Goal: Transaction & Acquisition: Purchase product/service

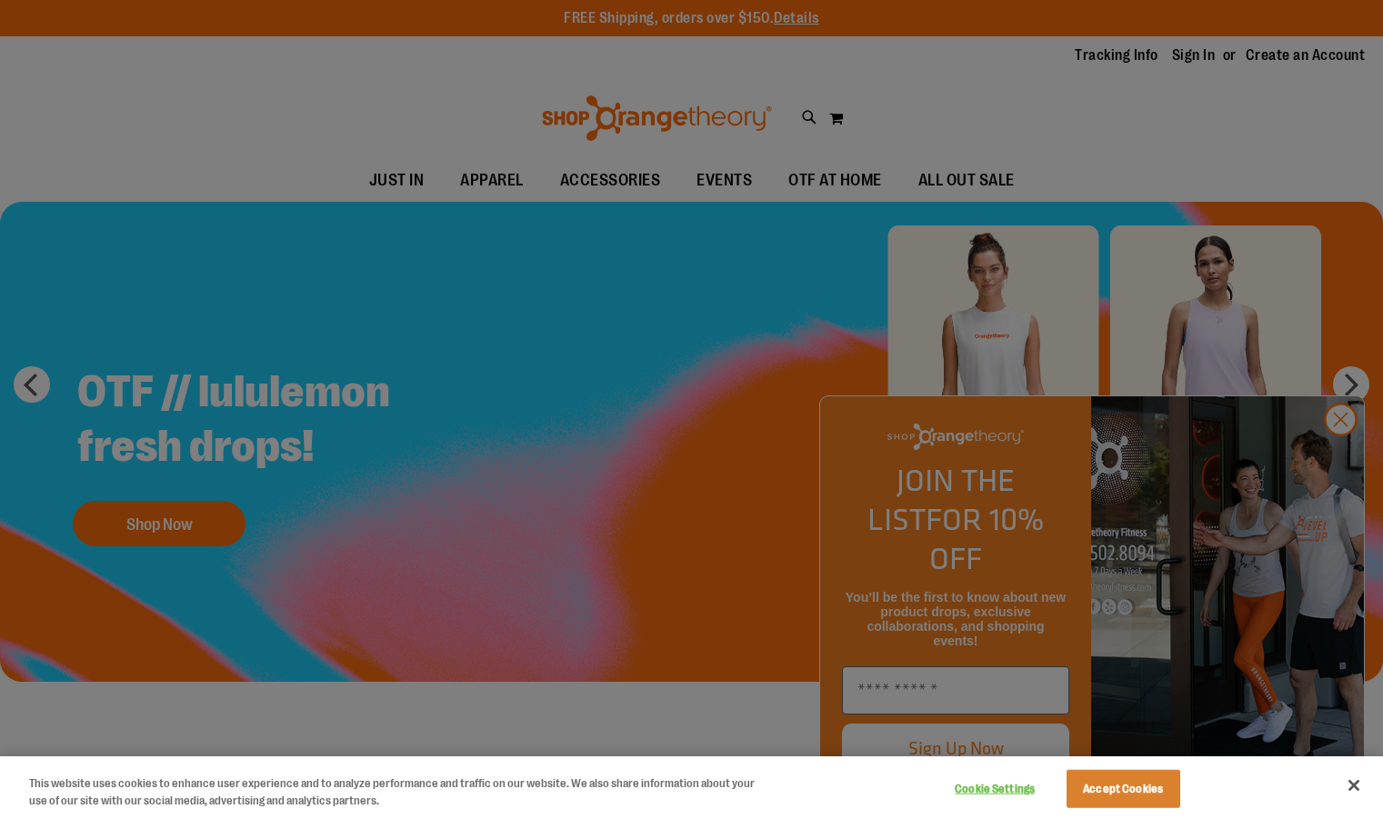
click at [1336, 459] on div at bounding box center [691, 409] width 1383 height 819
click at [557, 535] on div at bounding box center [691, 409] width 1383 height 819
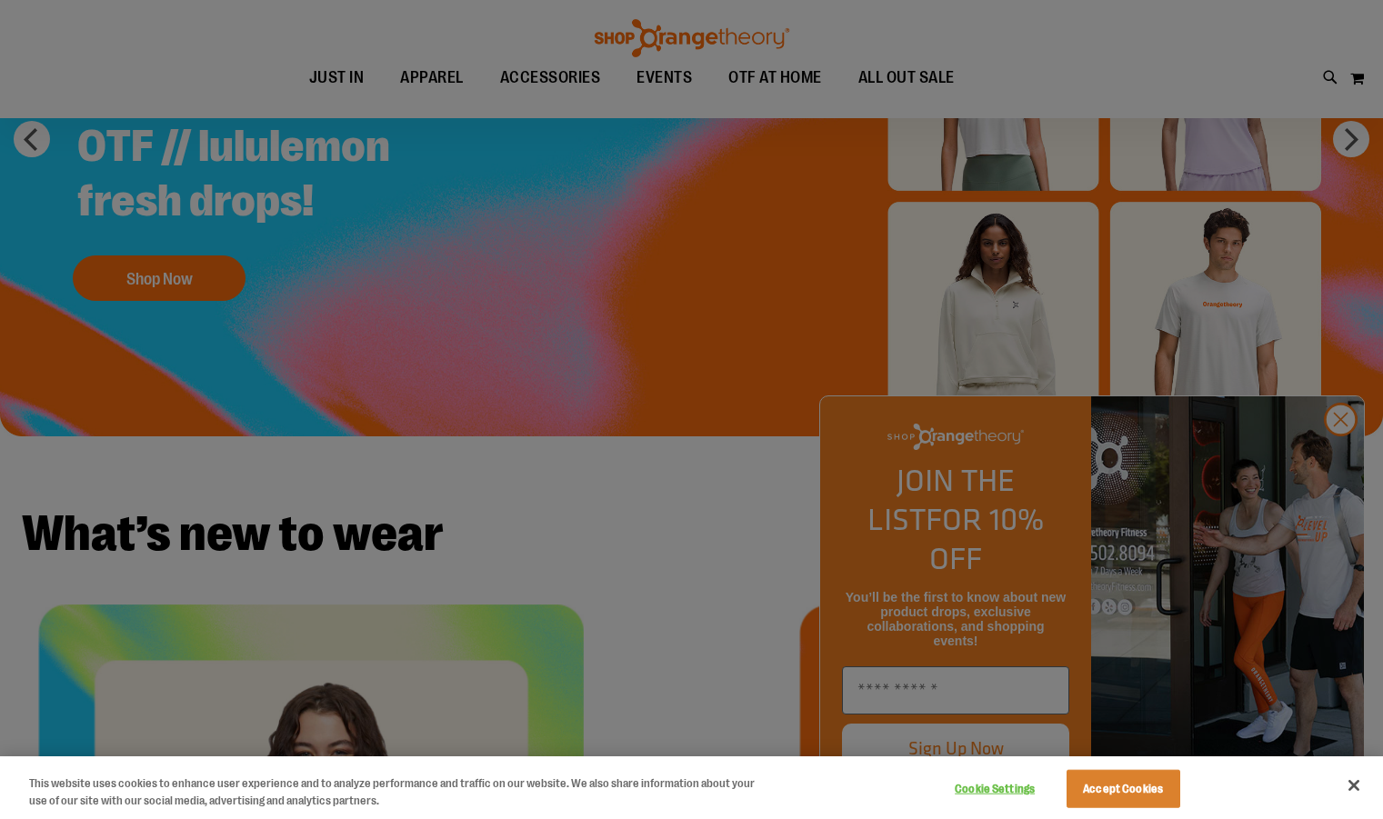
scroll to position [259, 0]
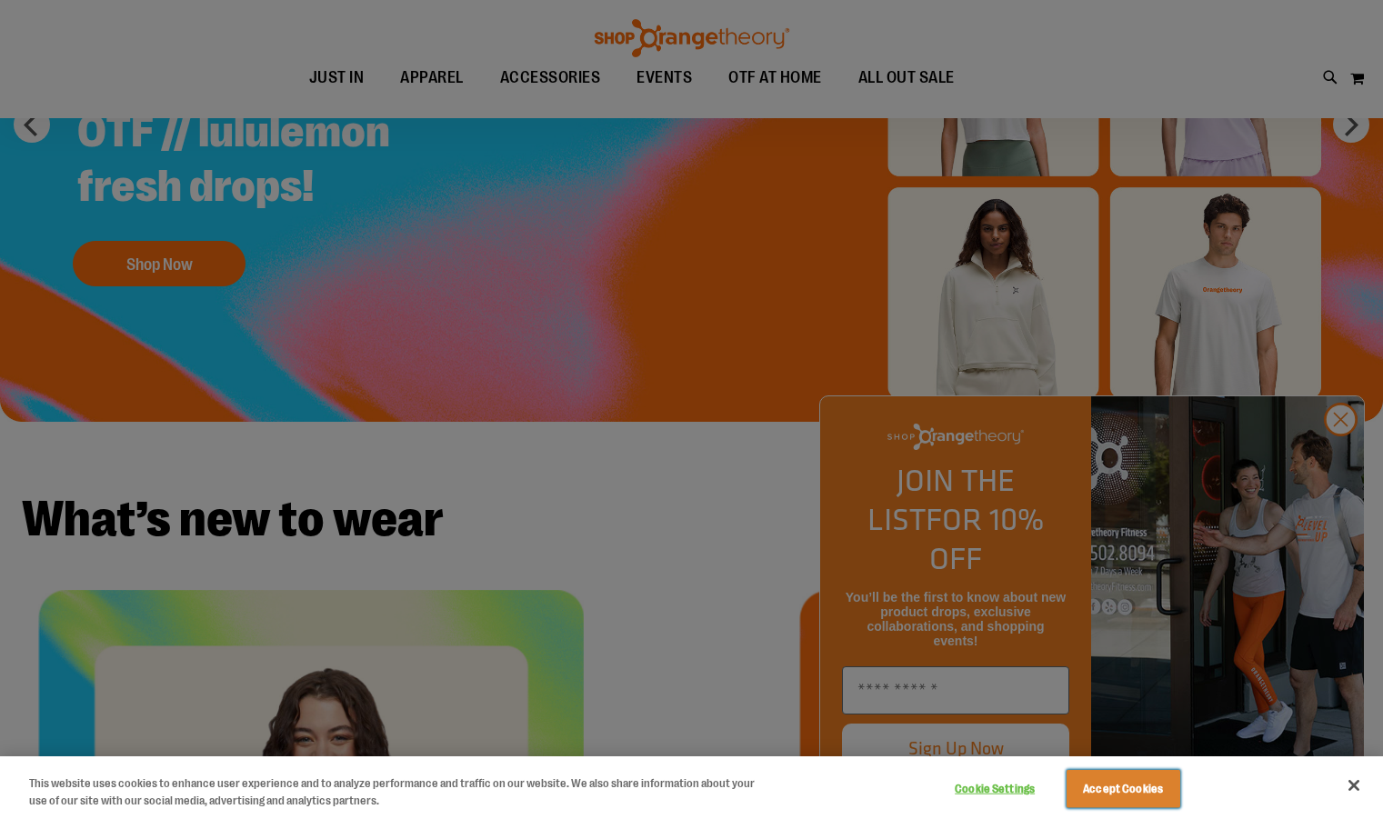
click at [1125, 785] on button "Accept Cookies" at bounding box center [1123, 789] width 114 height 38
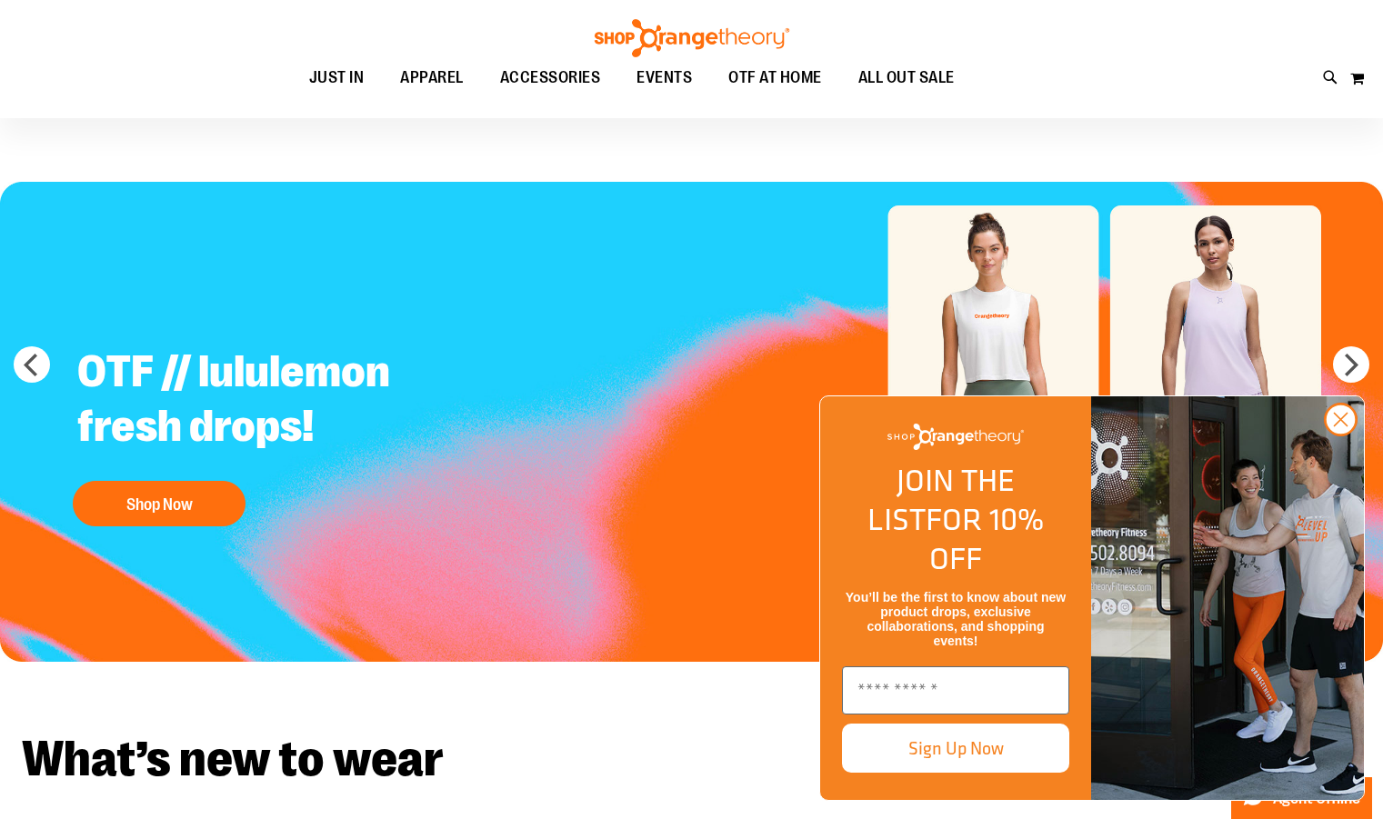
scroll to position [23, 0]
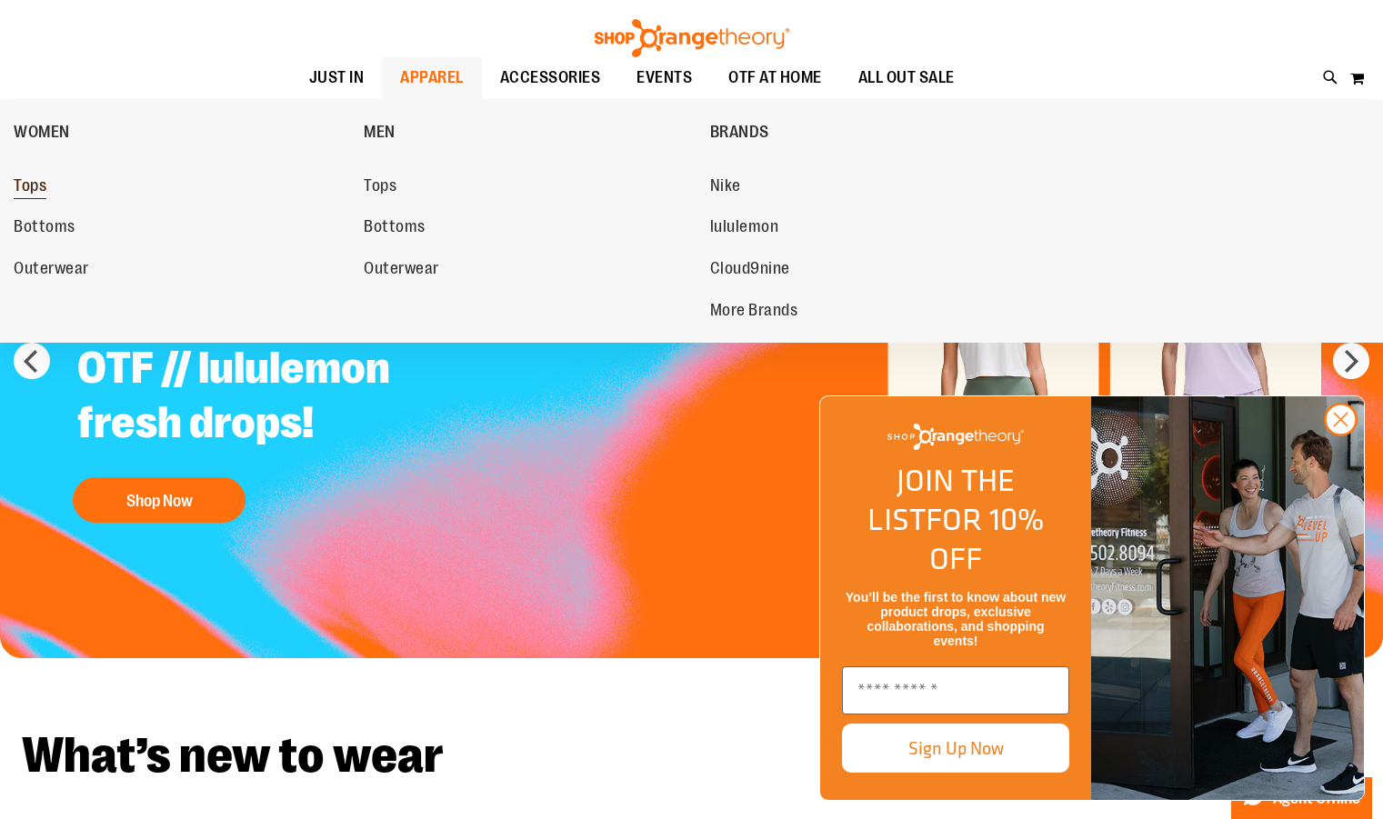
click at [32, 178] on span "Tops" at bounding box center [30, 187] width 33 height 23
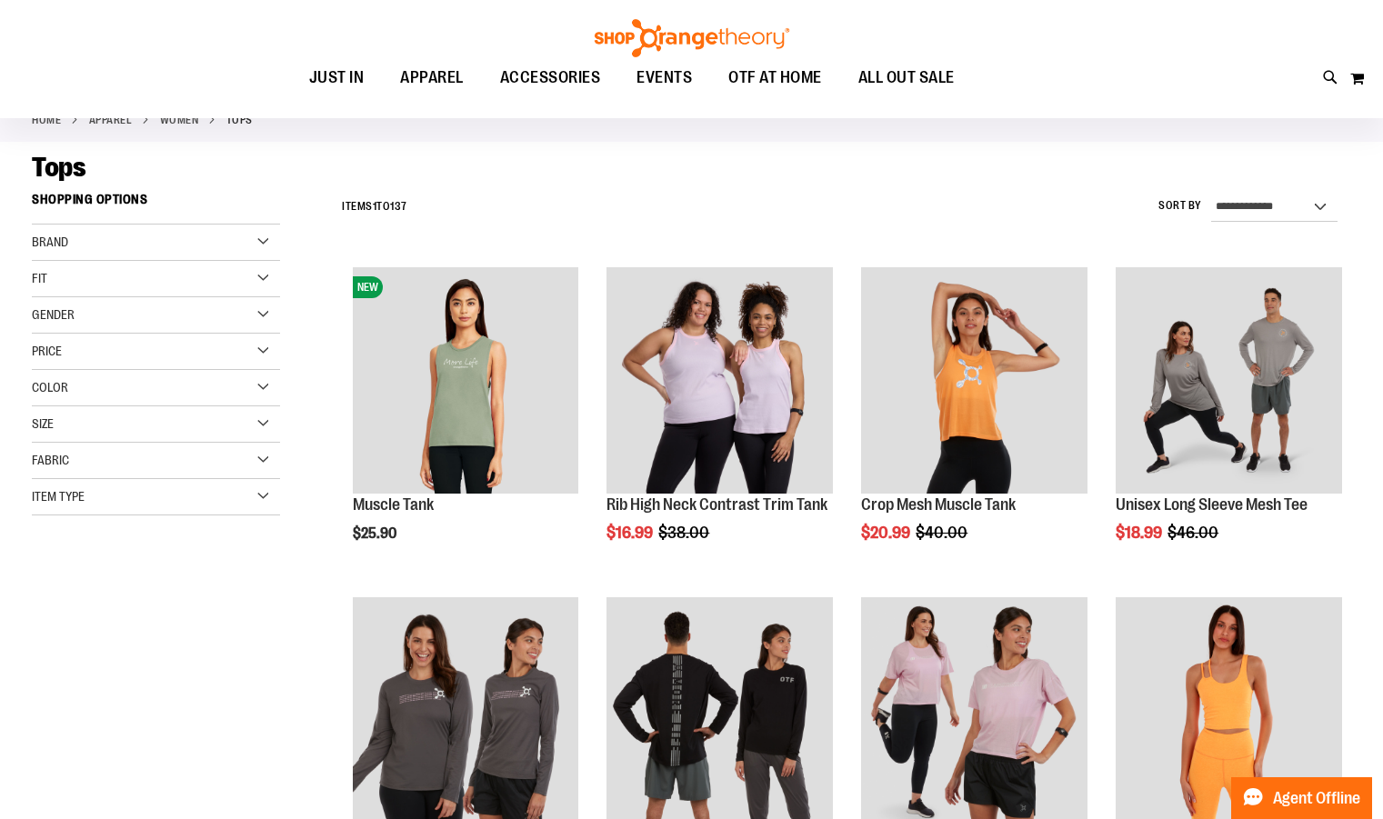
scroll to position [124, 0]
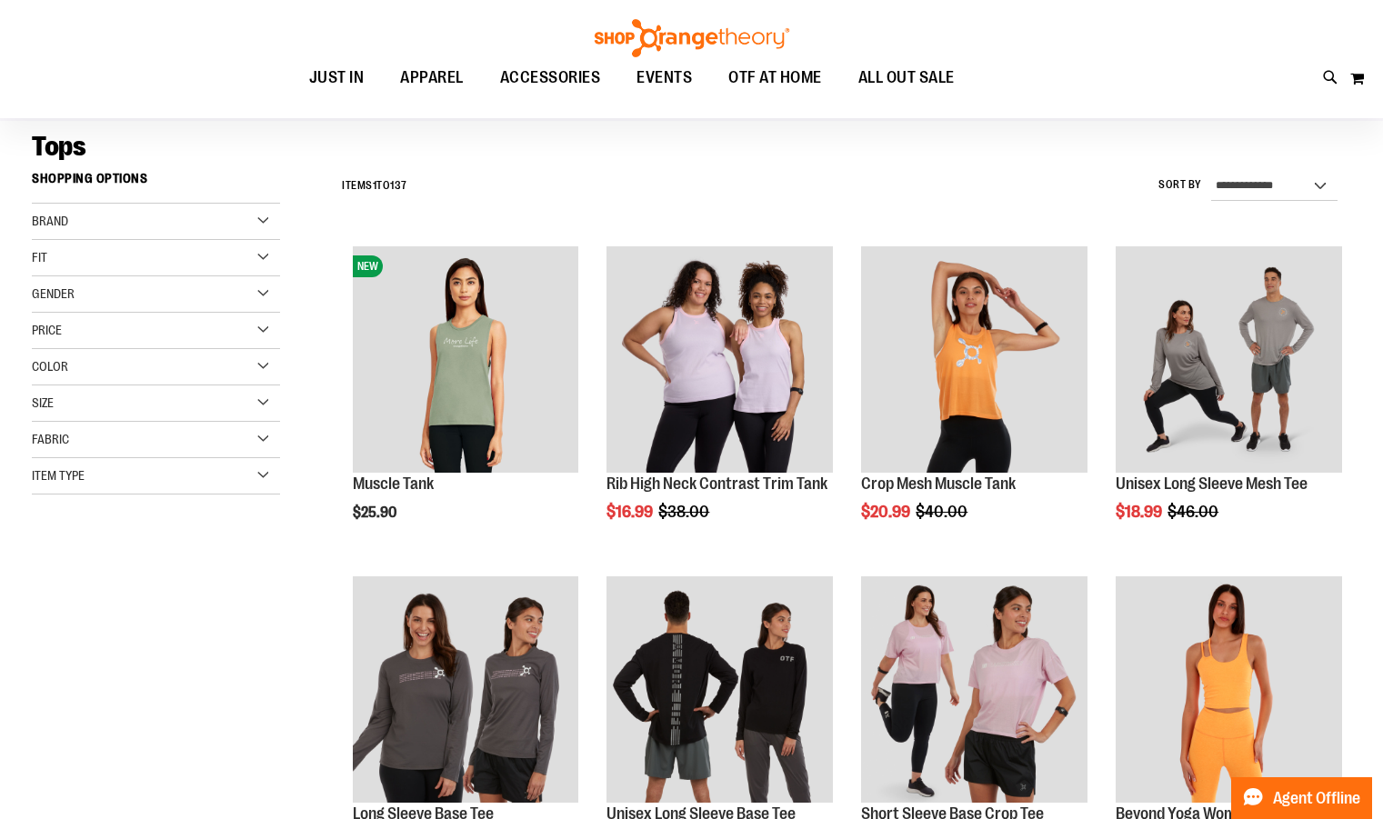
click at [214, 256] on div "Fit" at bounding box center [156, 258] width 248 height 36
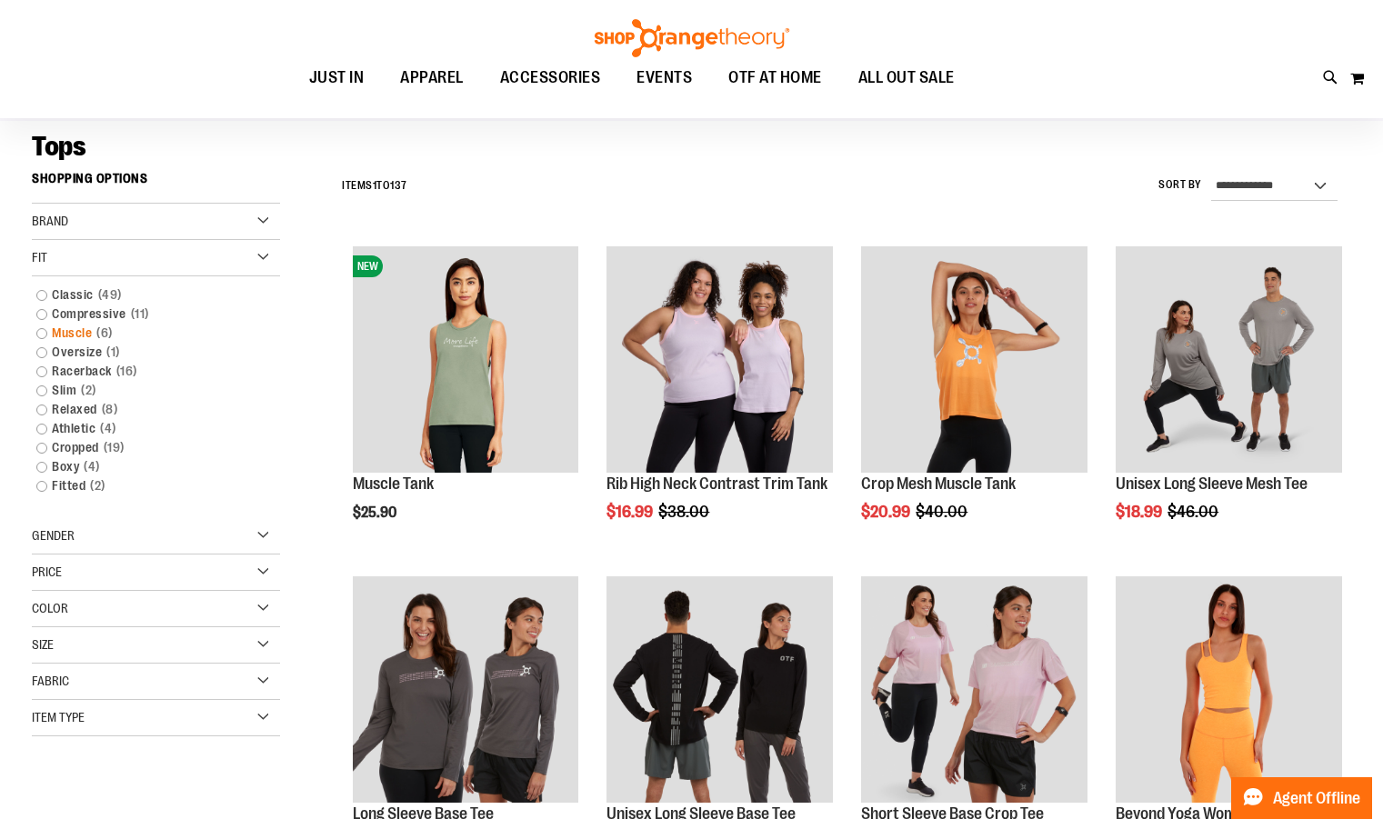
click at [37, 334] on link "Muscle 6 items" at bounding box center [146, 333] width 238 height 19
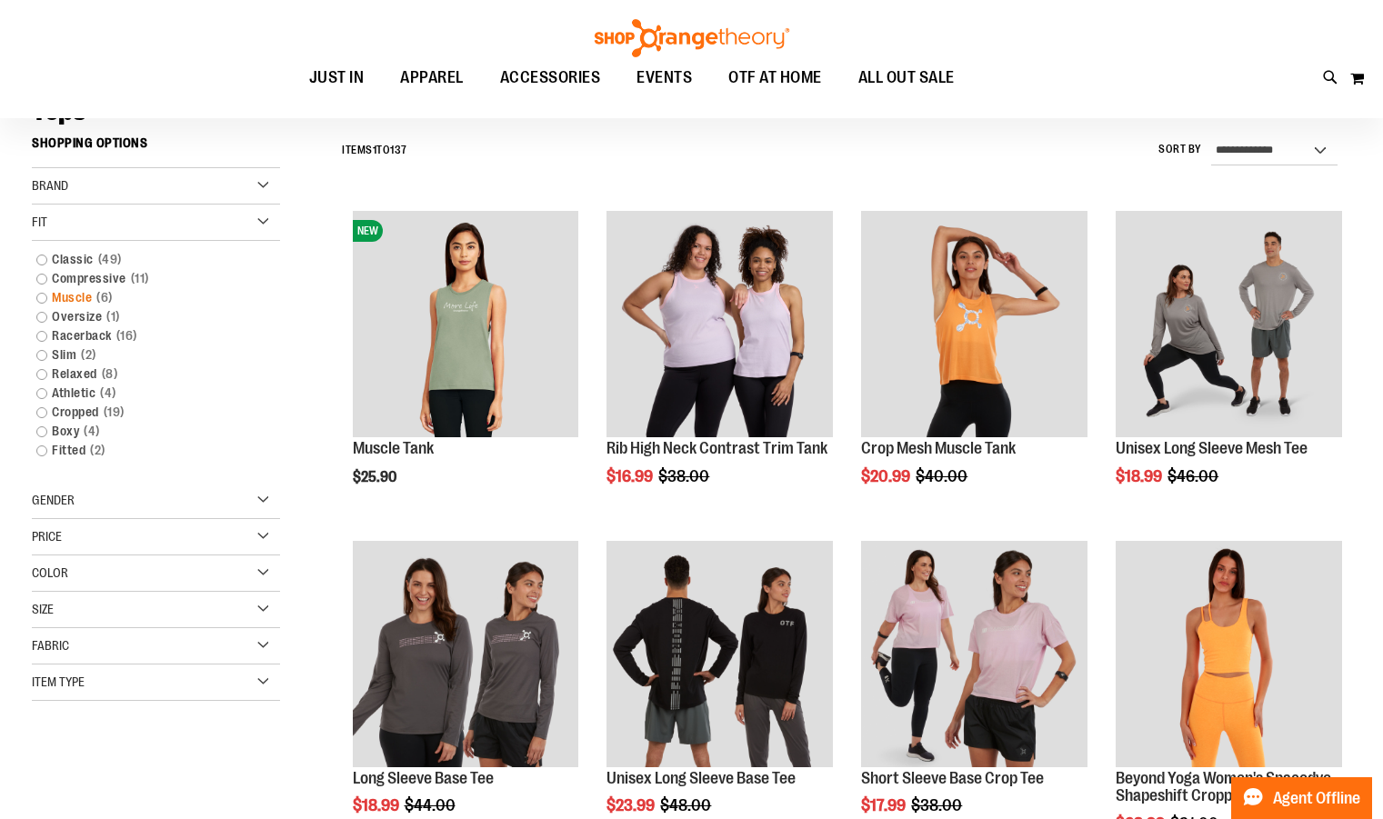
scroll to position [169, 0]
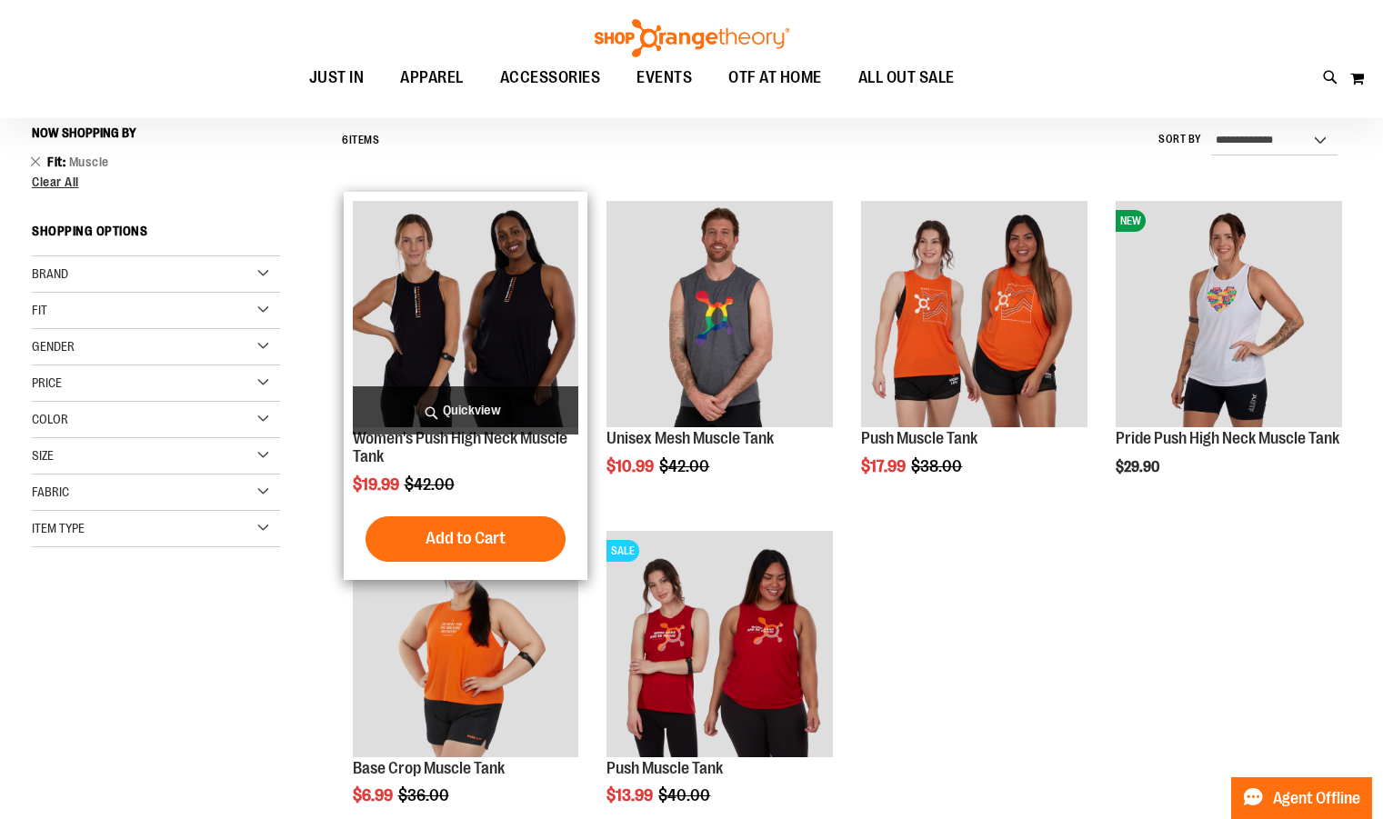
click at [495, 300] on img "product" at bounding box center [466, 314] width 226 height 226
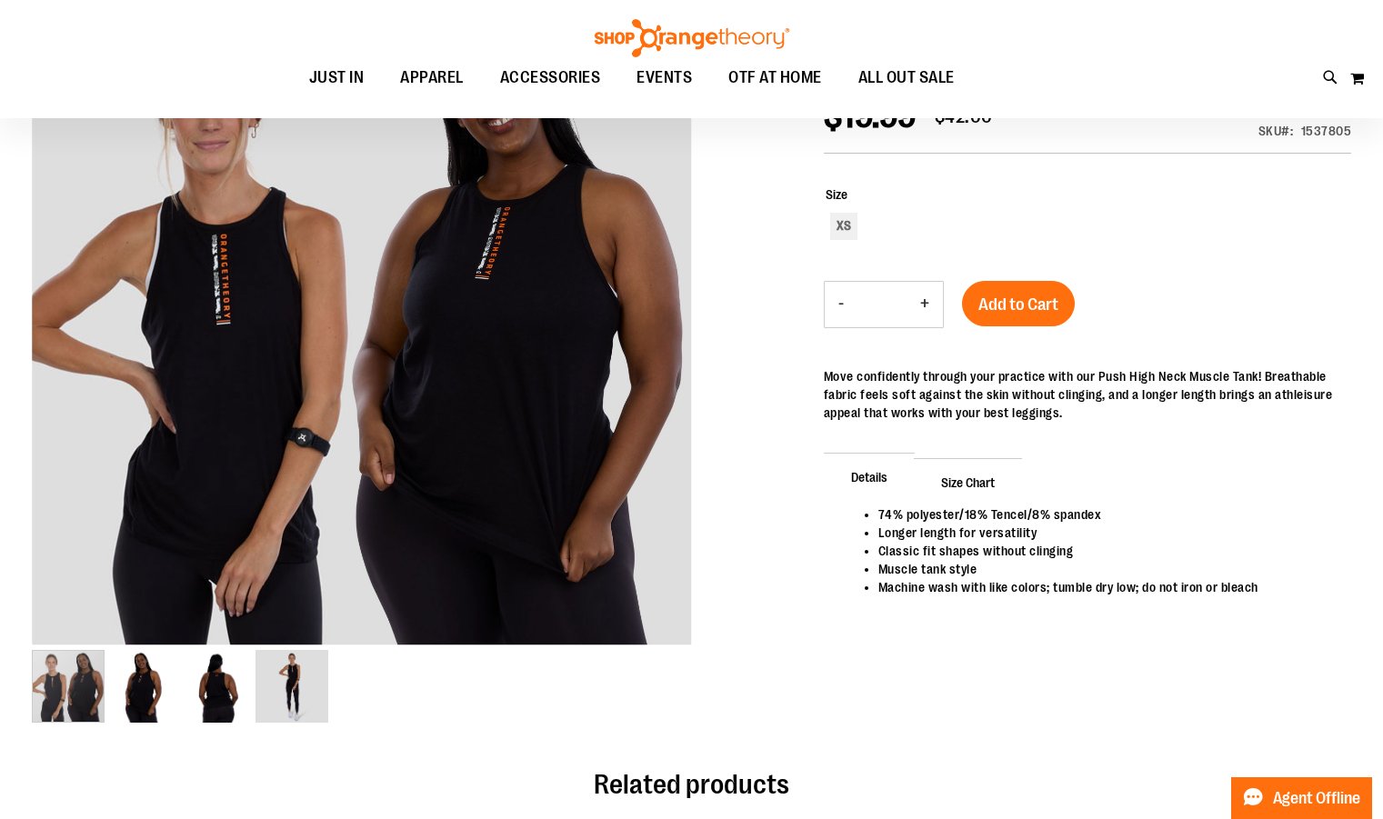
scroll to position [264, 0]
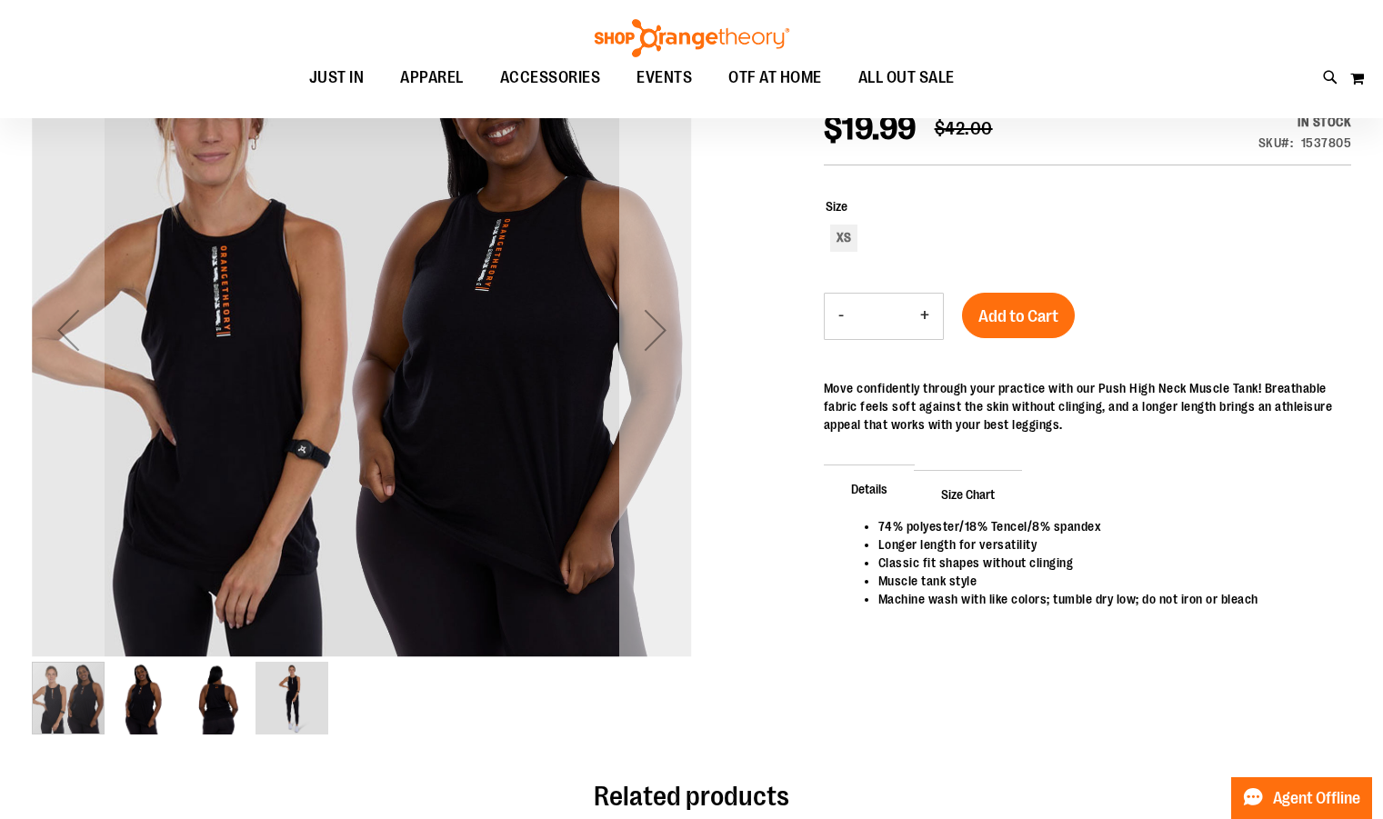
click at [655, 330] on div "Next" at bounding box center [655, 330] width 73 height 73
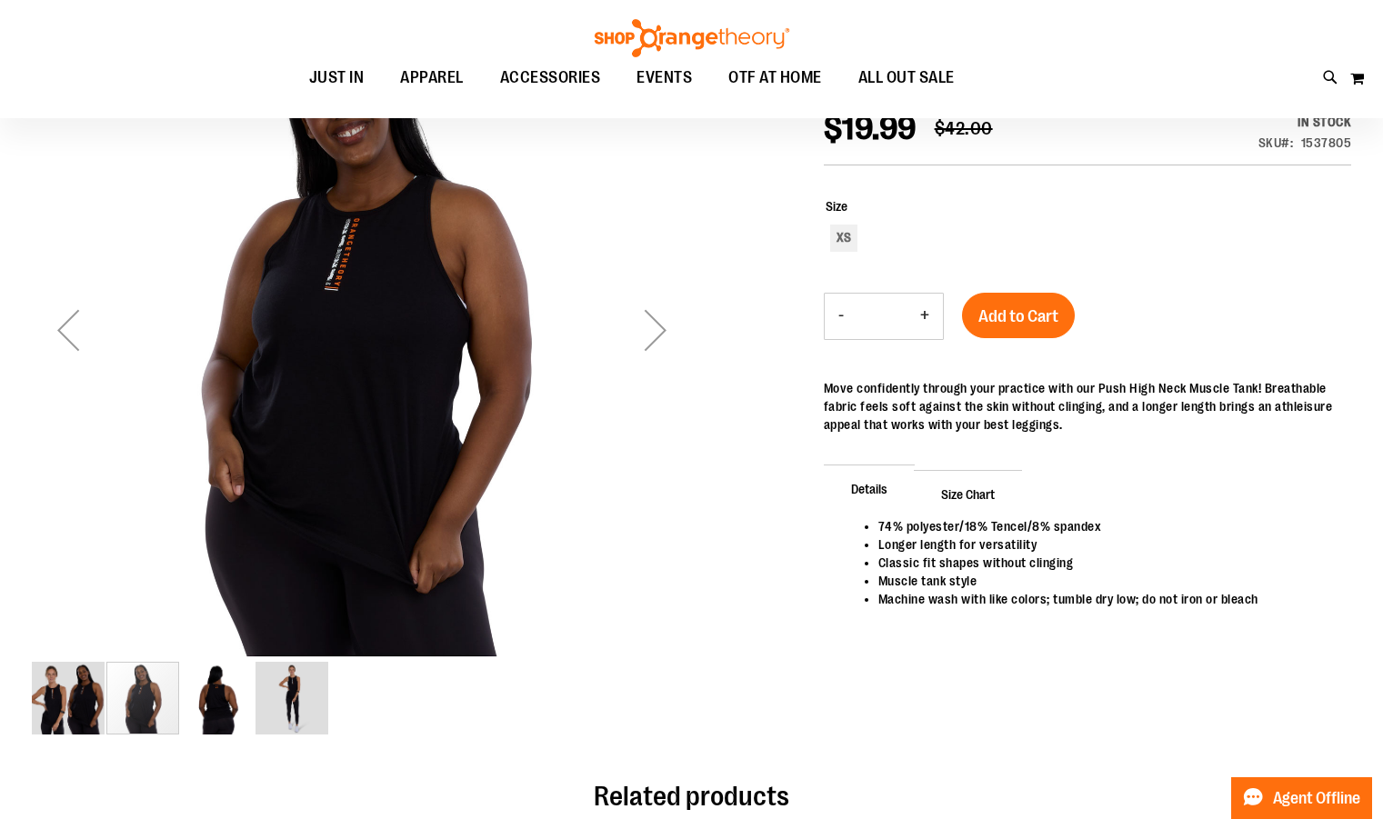
click at [655, 330] on div "Next" at bounding box center [655, 330] width 73 height 73
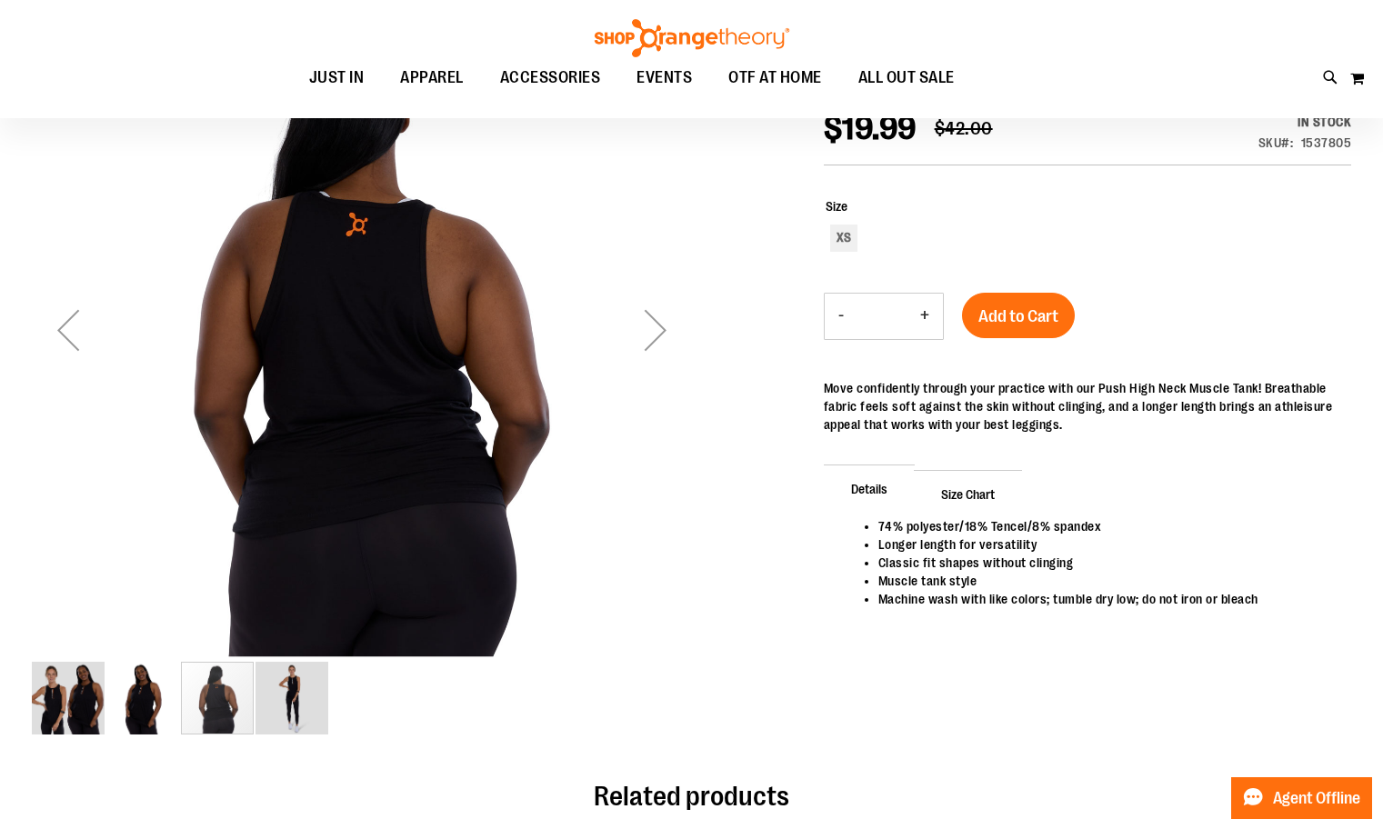
click at [655, 330] on div "Next" at bounding box center [655, 330] width 73 height 73
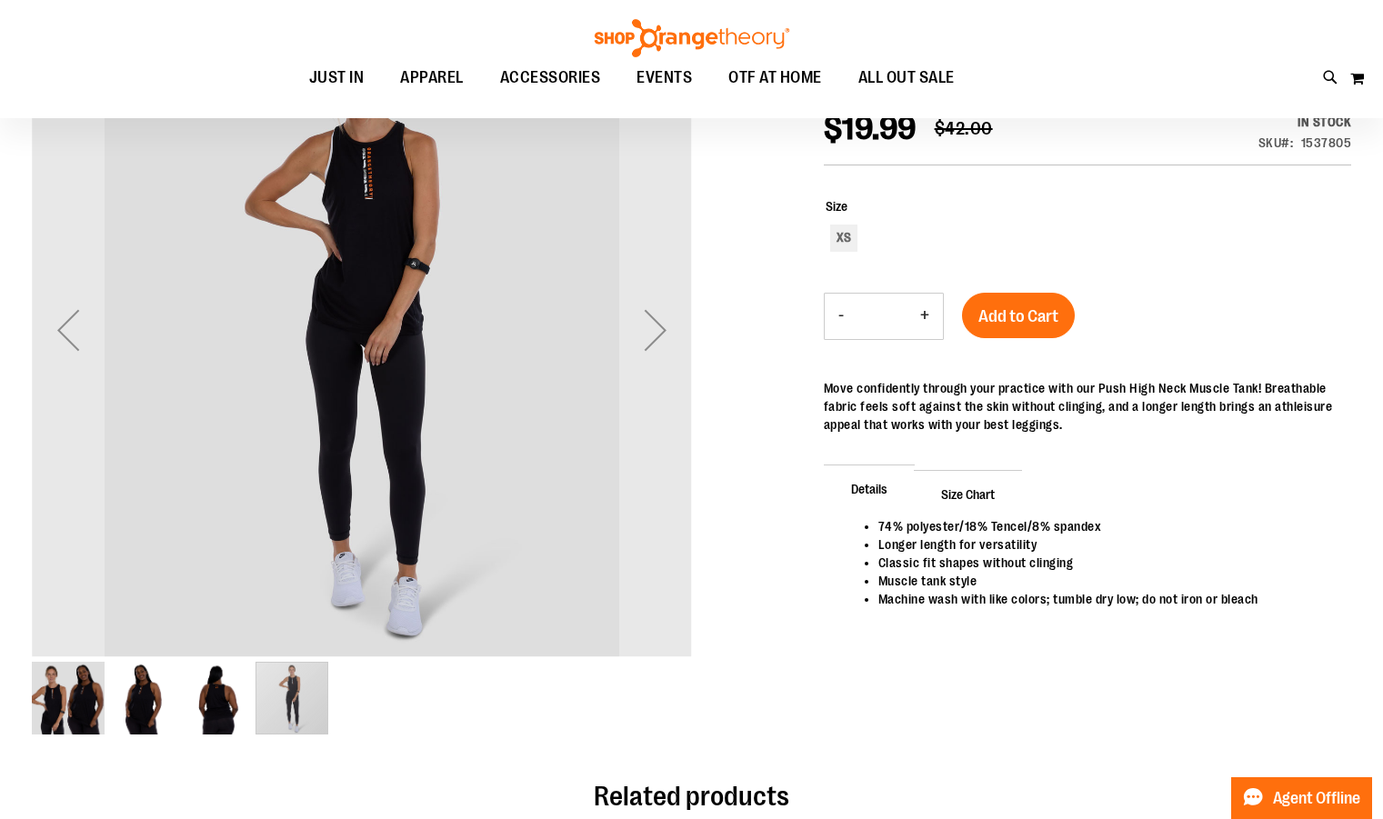
click at [53, 690] on img "image 1 of 4" at bounding box center [68, 698] width 73 height 73
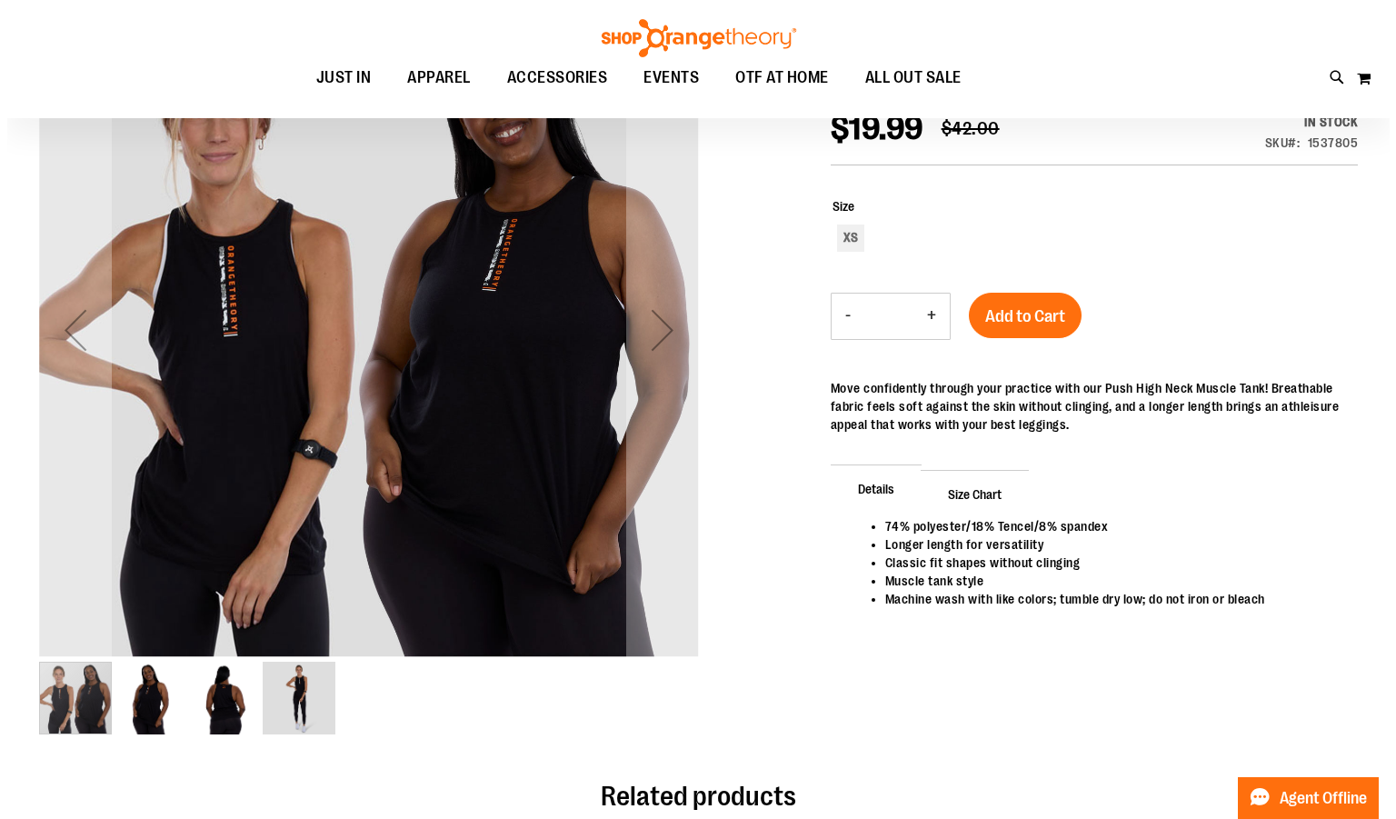
scroll to position [0, 0]
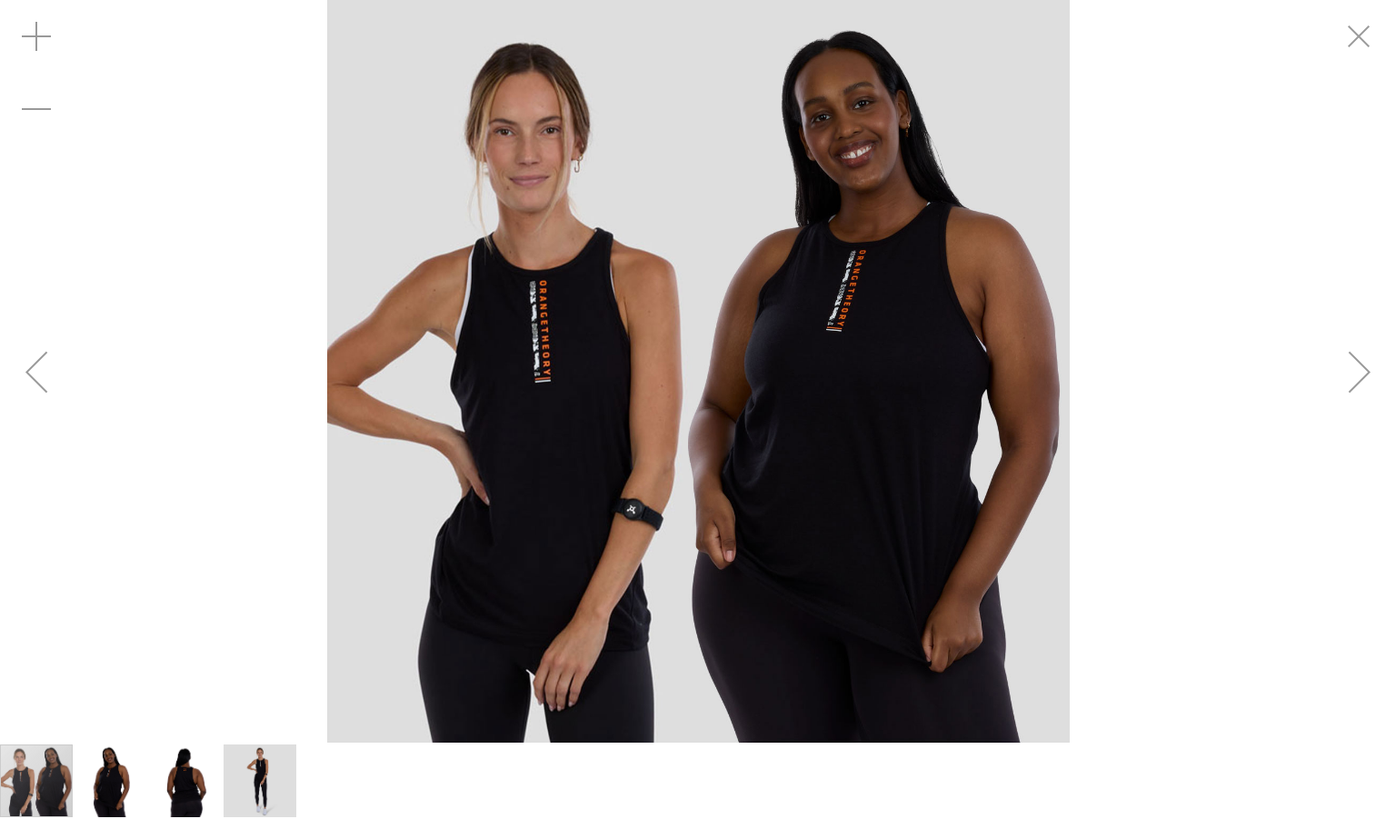
click at [1362, 375] on div "Next" at bounding box center [1360, 371] width 73 height 73
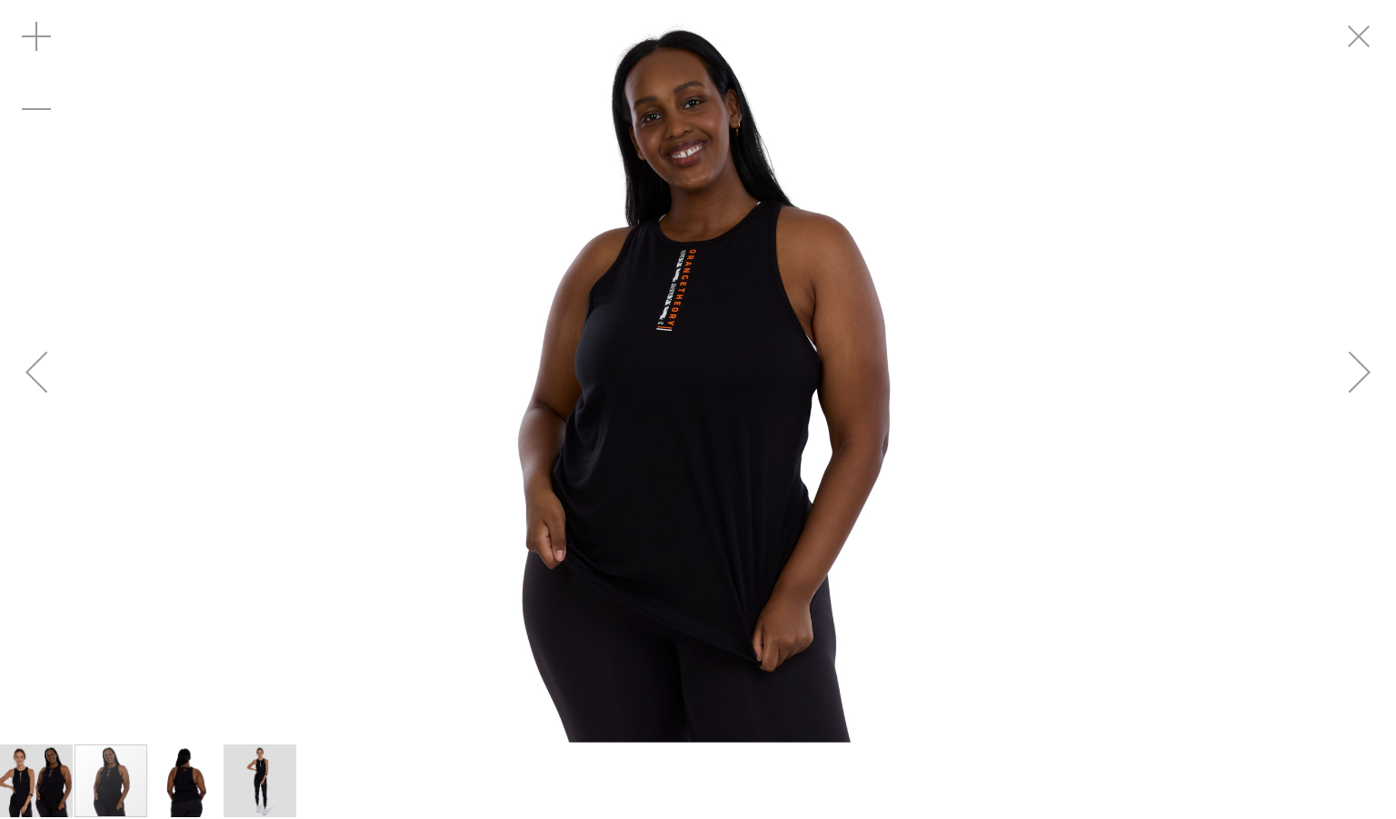
click at [1362, 375] on div "Next" at bounding box center [1360, 371] width 73 height 73
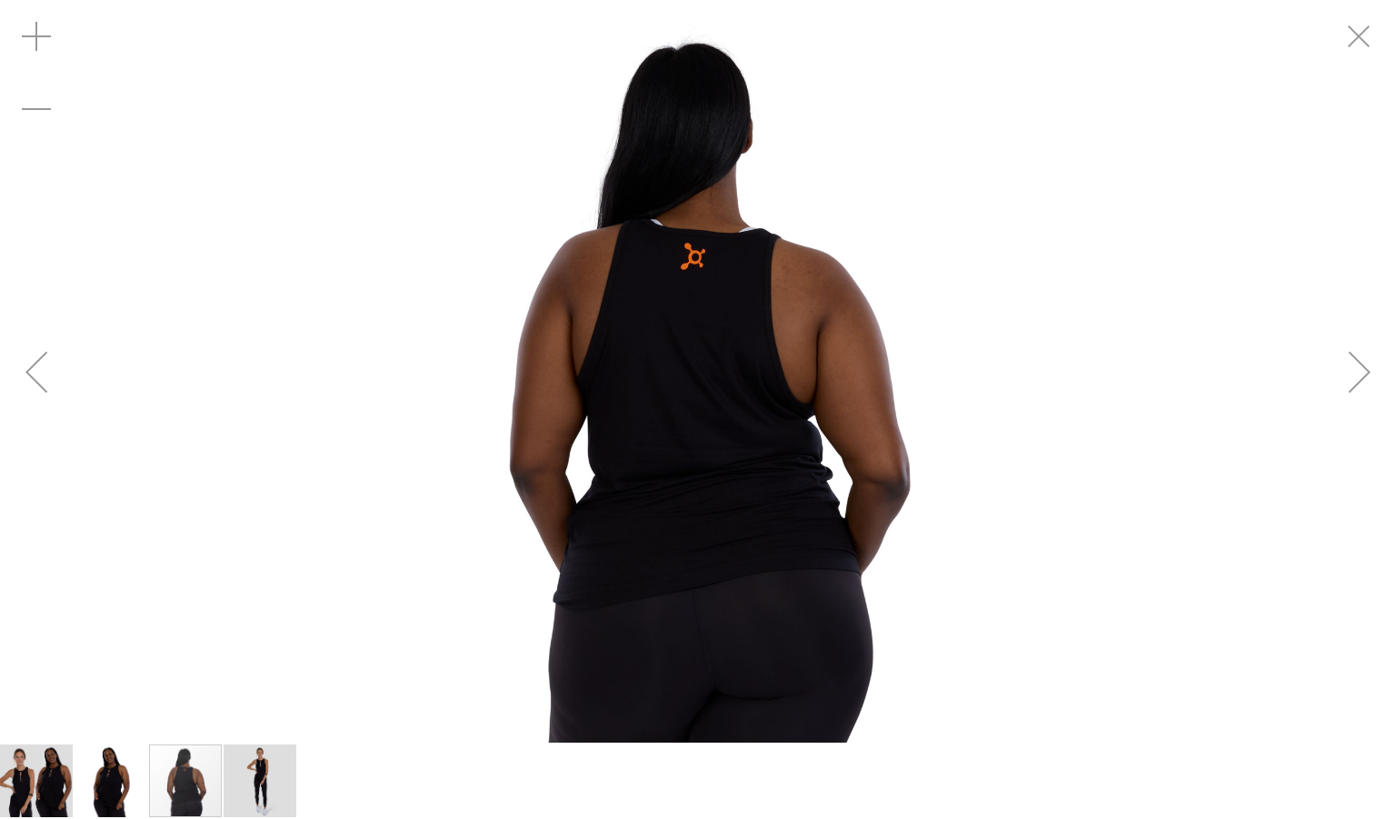
click at [1362, 375] on div "Next" at bounding box center [1360, 371] width 73 height 73
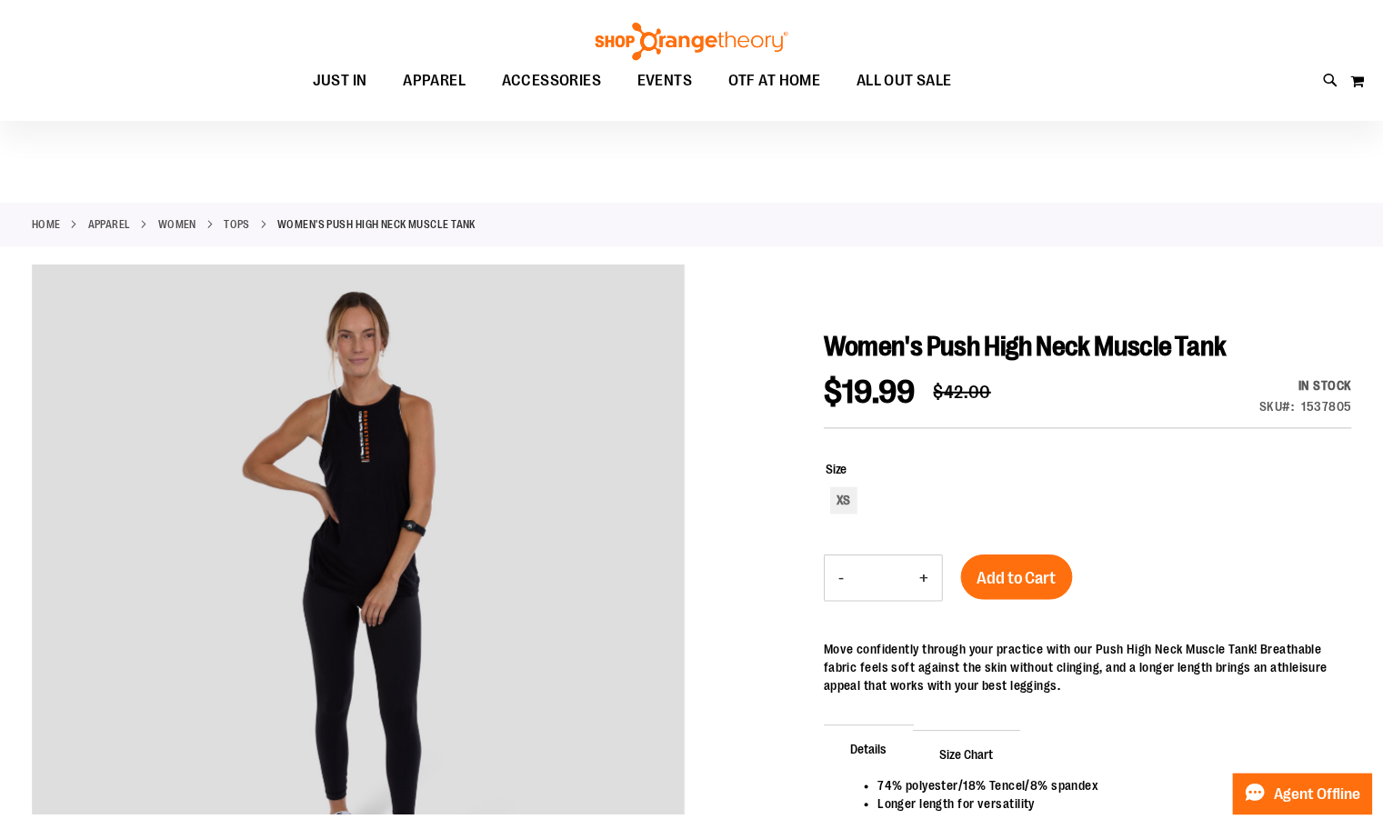
scroll to position [264, 0]
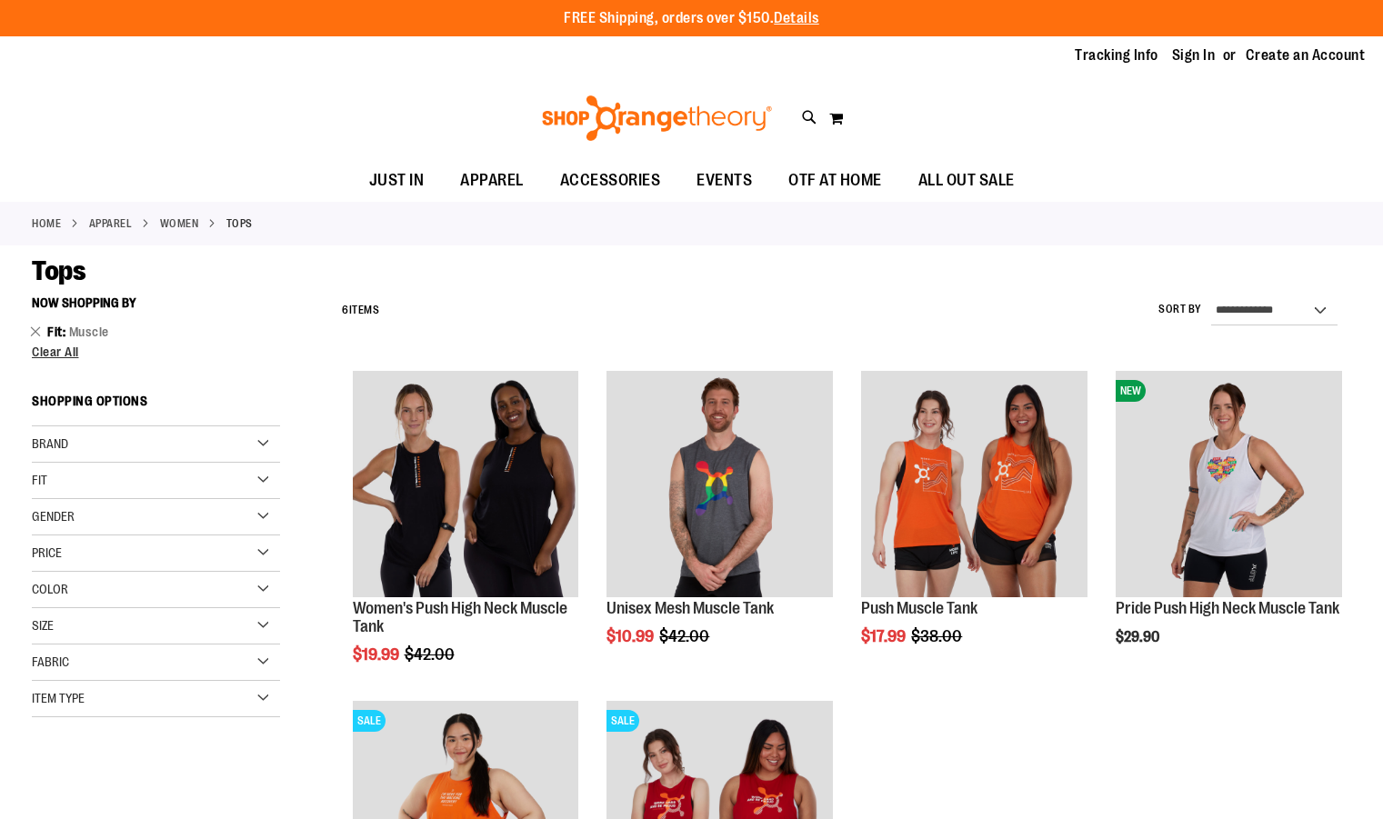
scroll to position [169, 0]
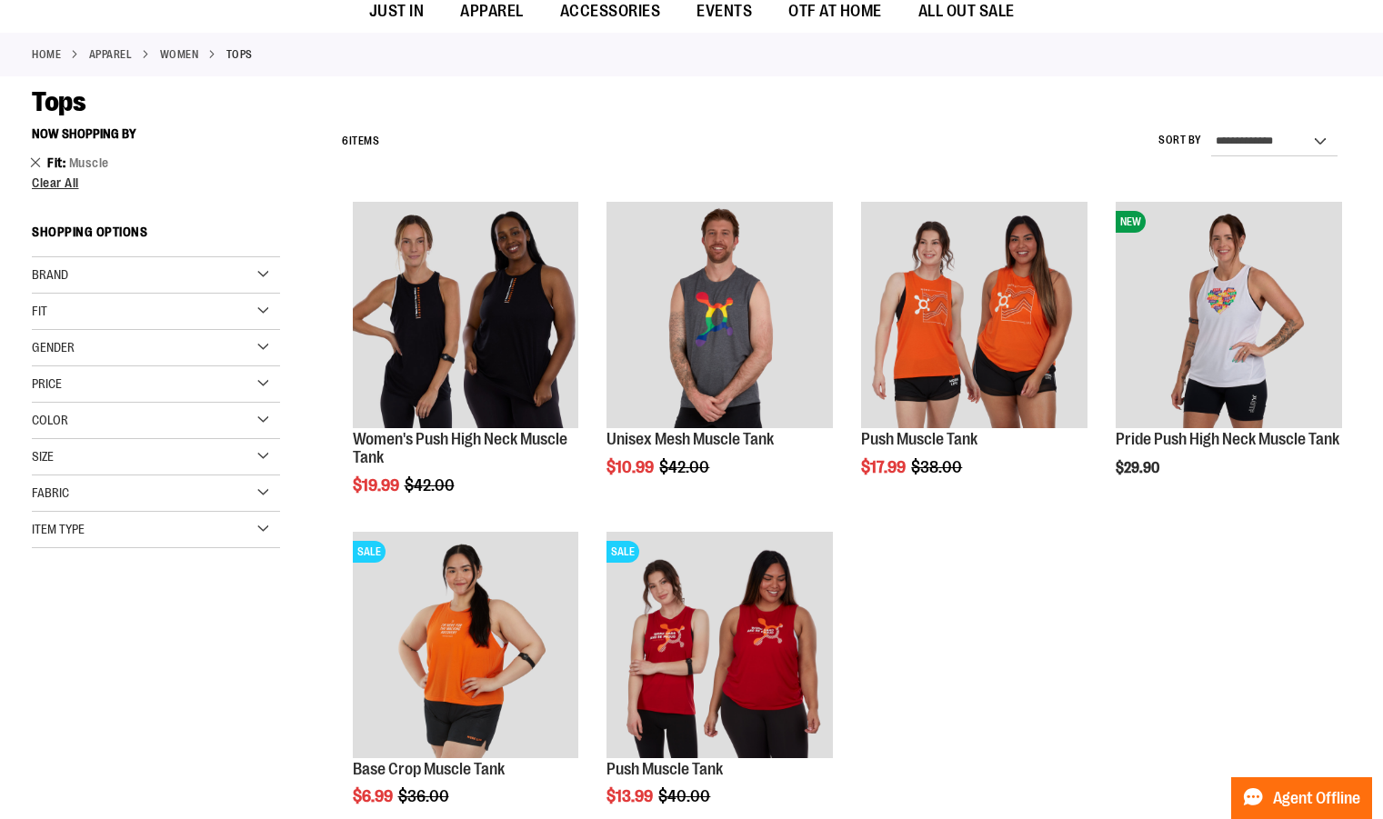
click at [37, 164] on link "Remove This Item" at bounding box center [36, 162] width 12 height 18
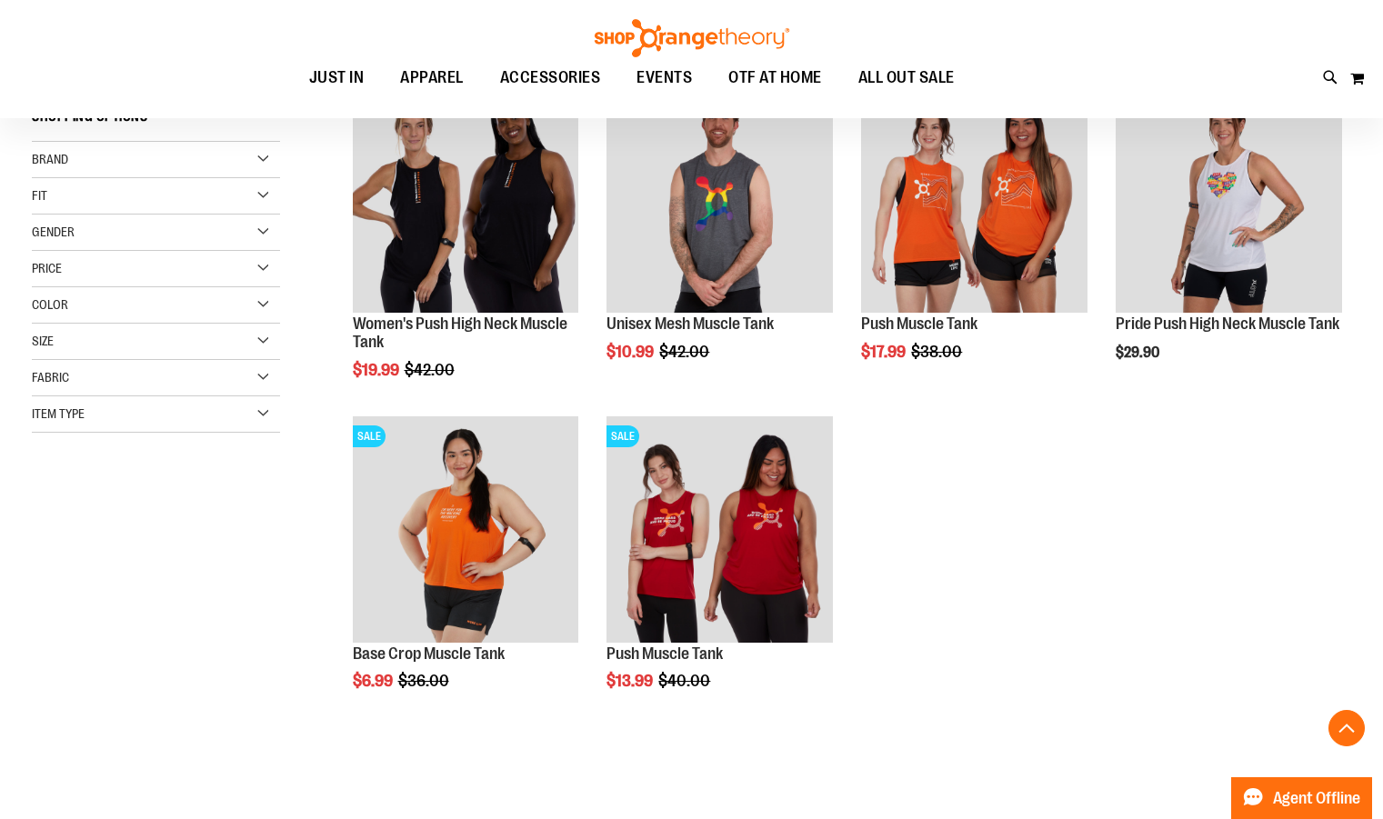
scroll to position [287, 0]
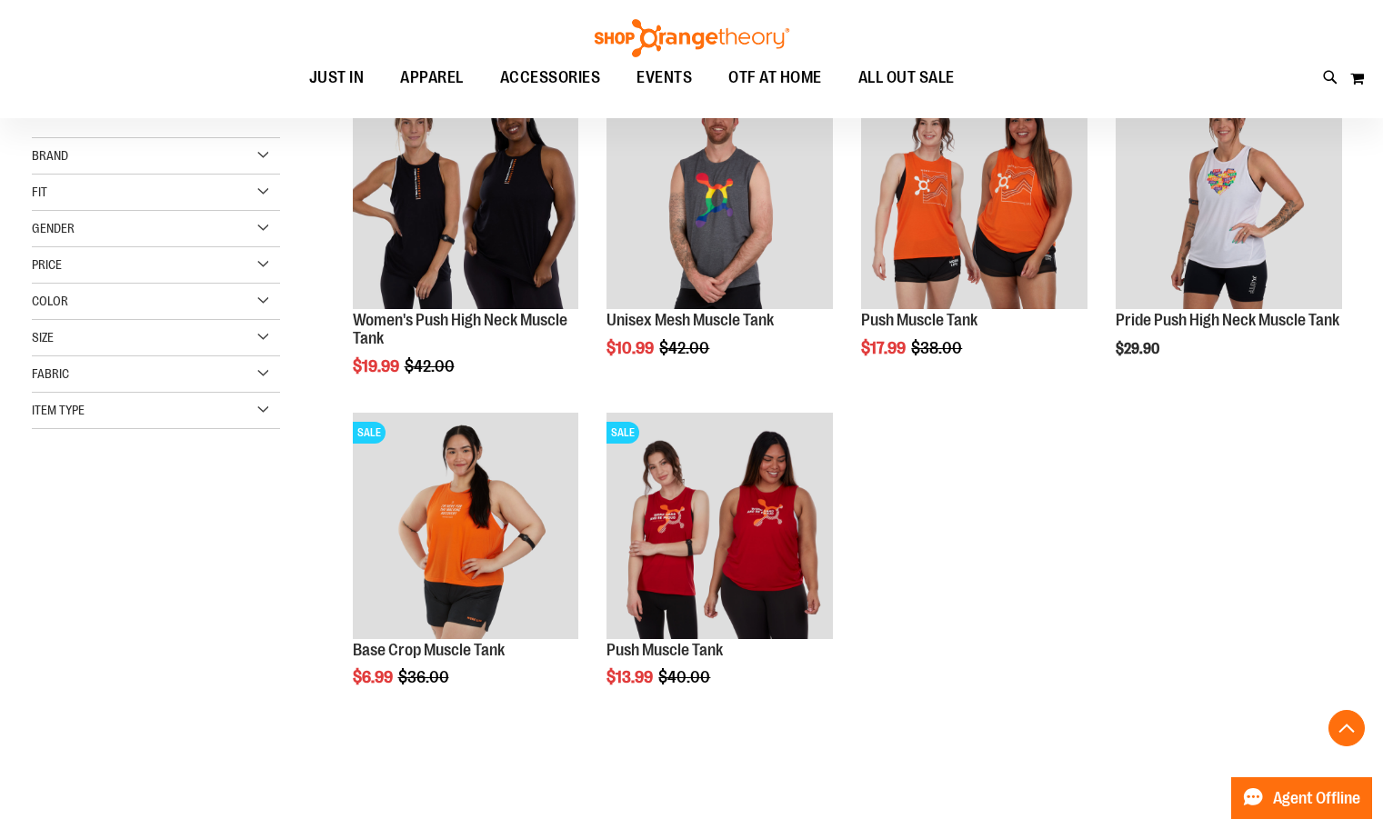
click at [141, 196] on div "Fit" at bounding box center [156, 193] width 248 height 36
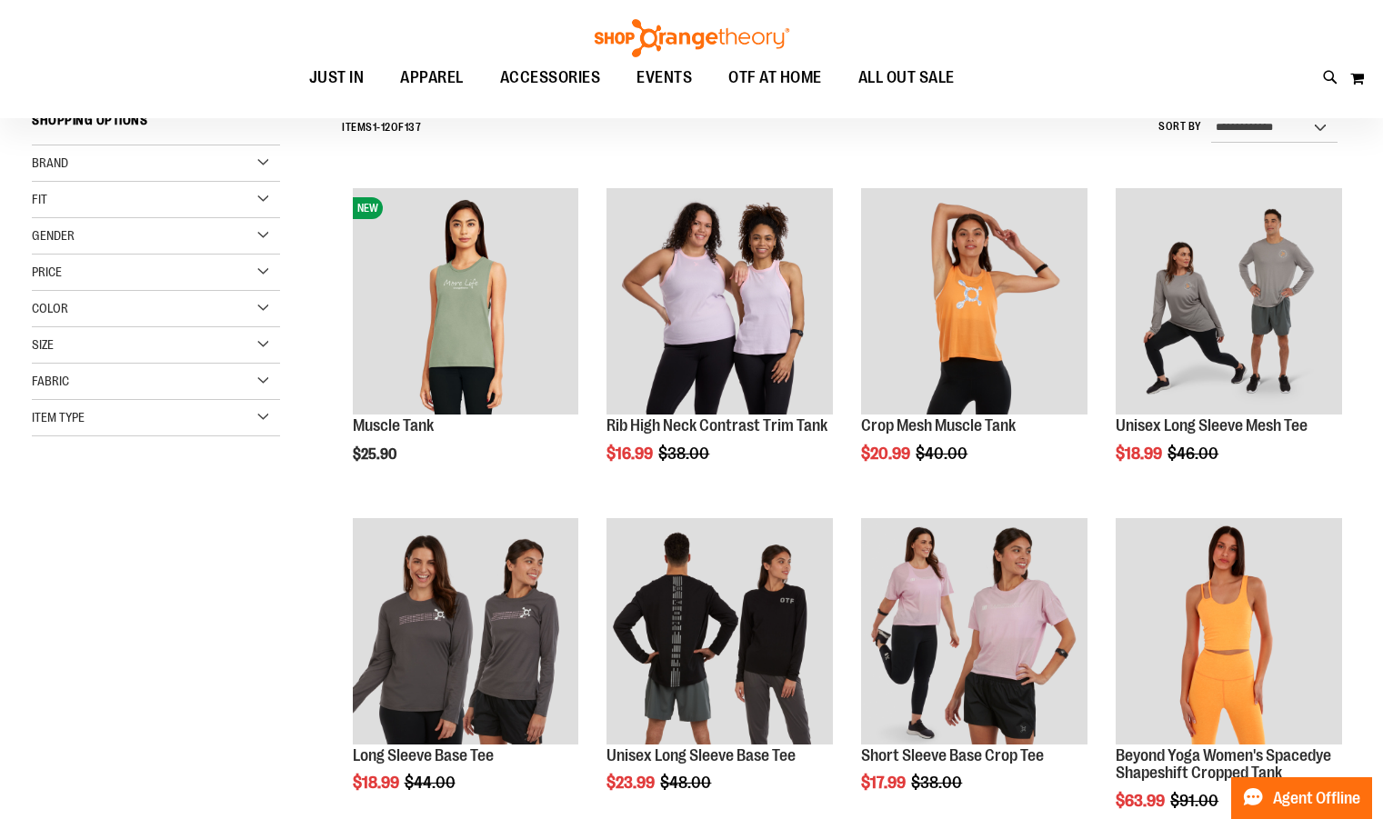
scroll to position [177, 0]
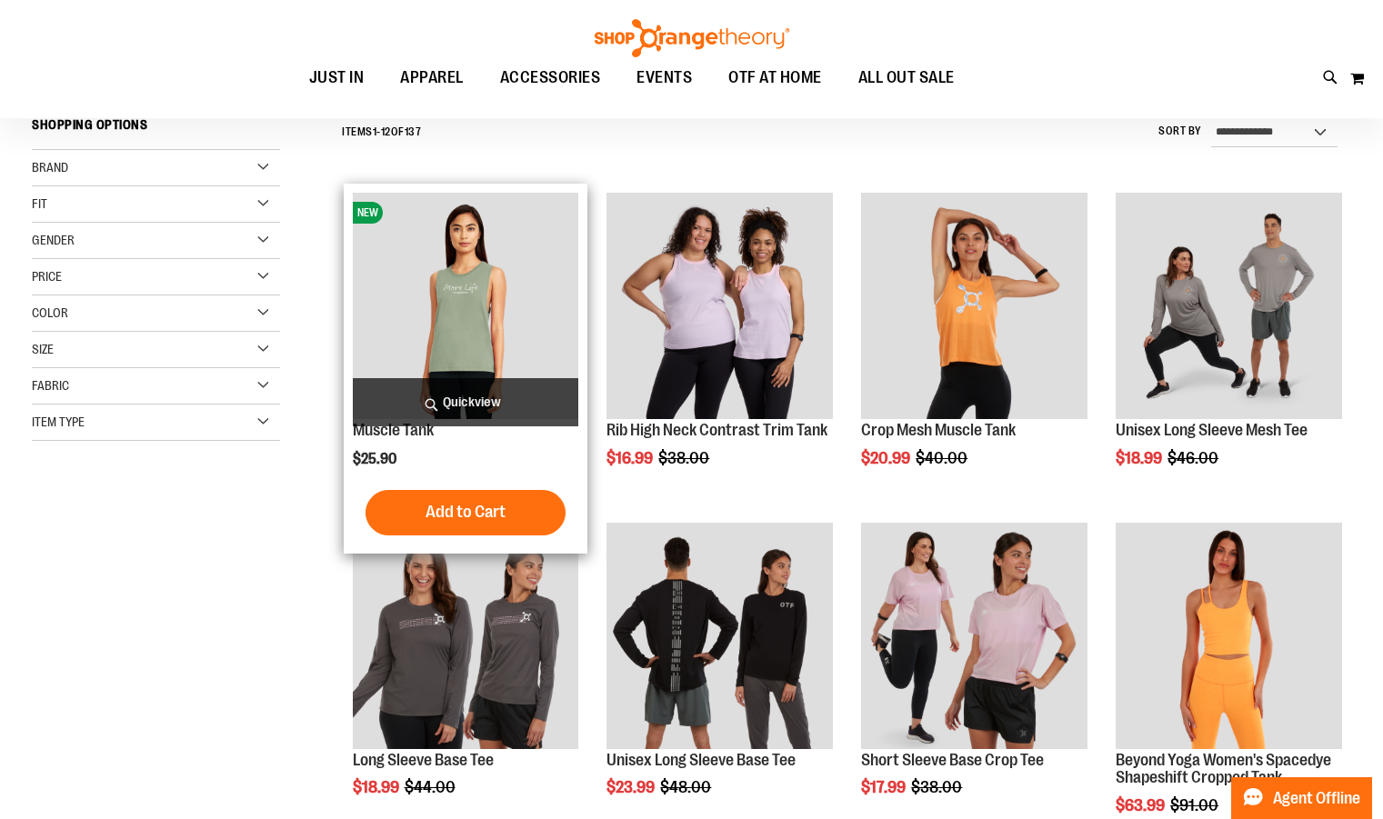
click at [441, 273] on img "product" at bounding box center [466, 306] width 226 height 226
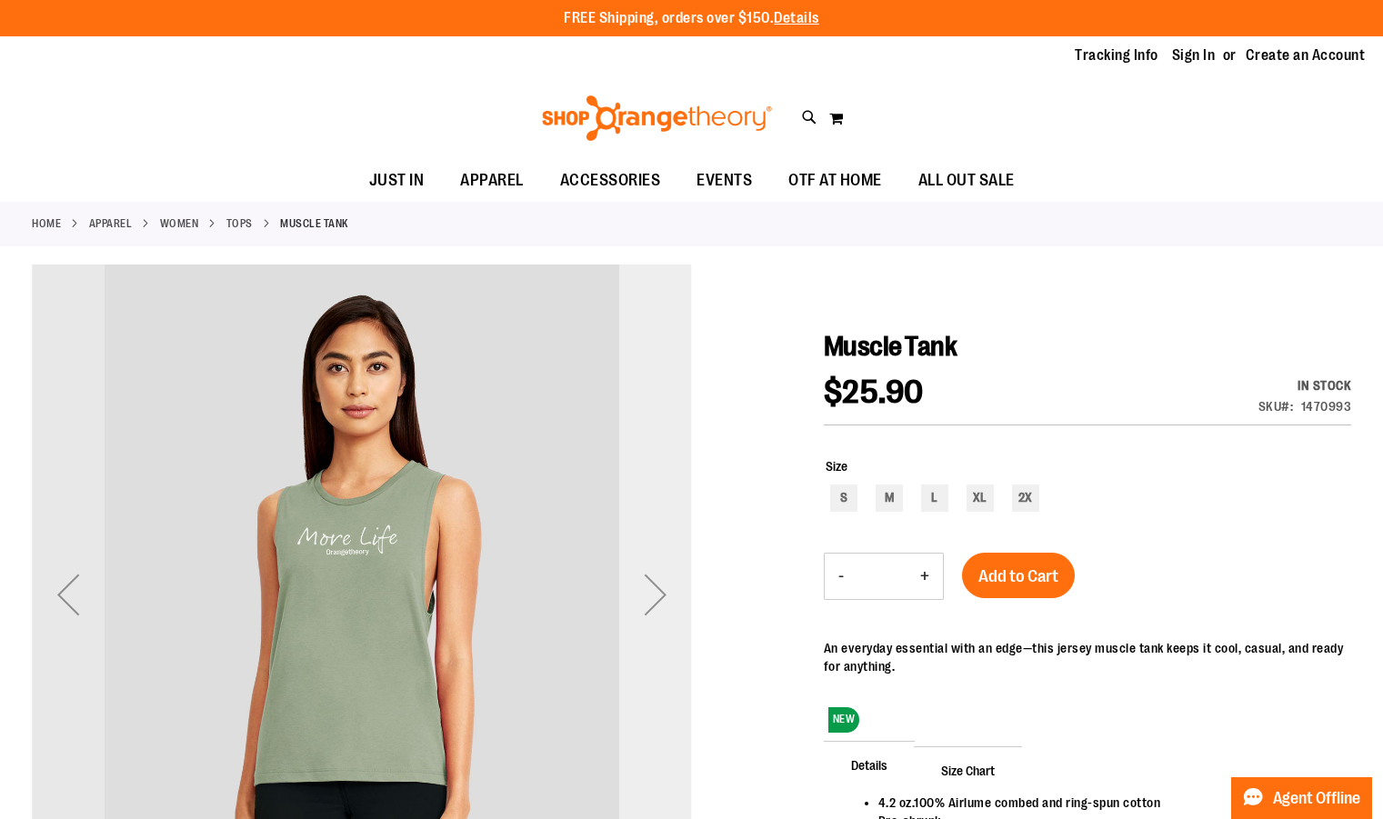
click at [657, 588] on div "Next" at bounding box center [655, 594] width 73 height 73
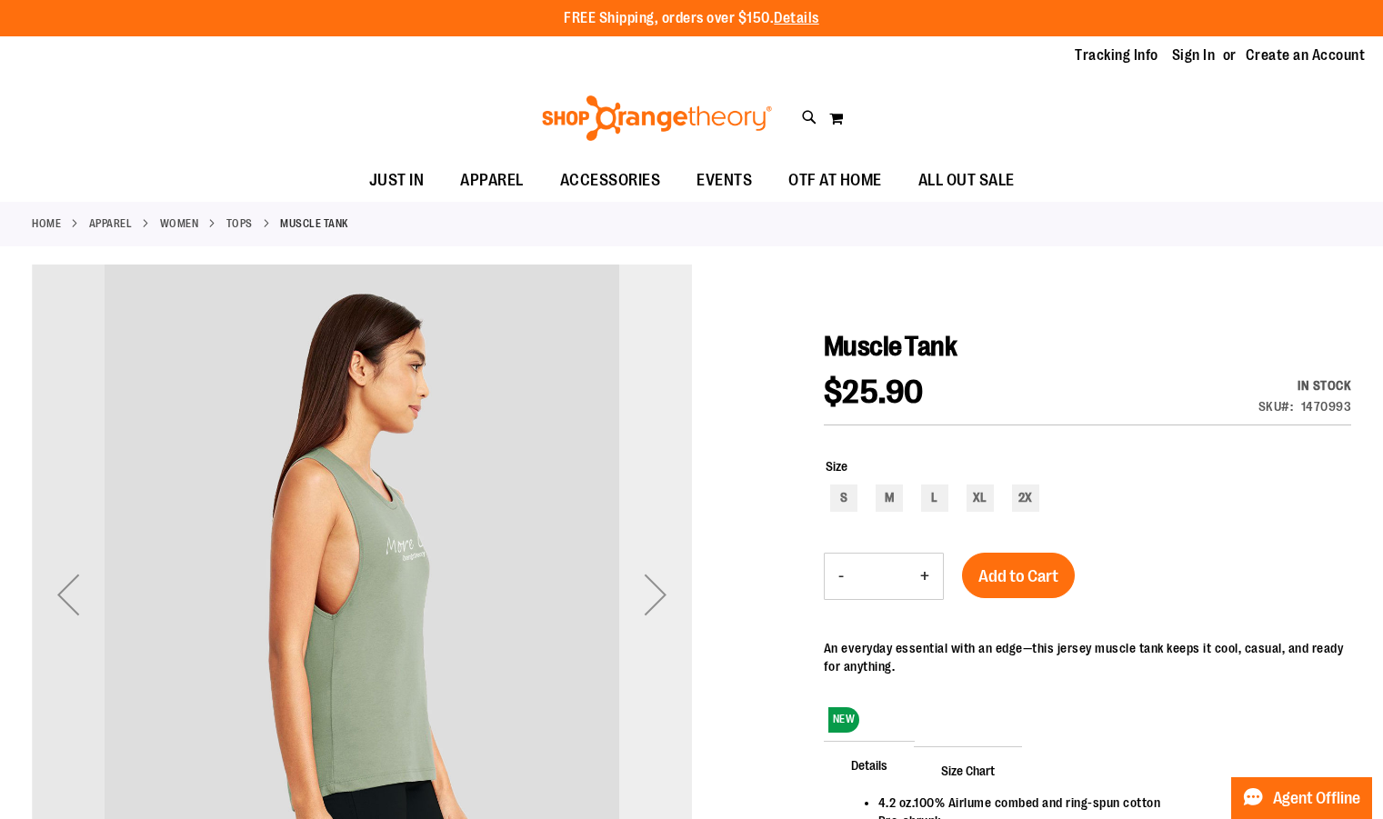
click at [657, 588] on div "Next" at bounding box center [655, 594] width 73 height 73
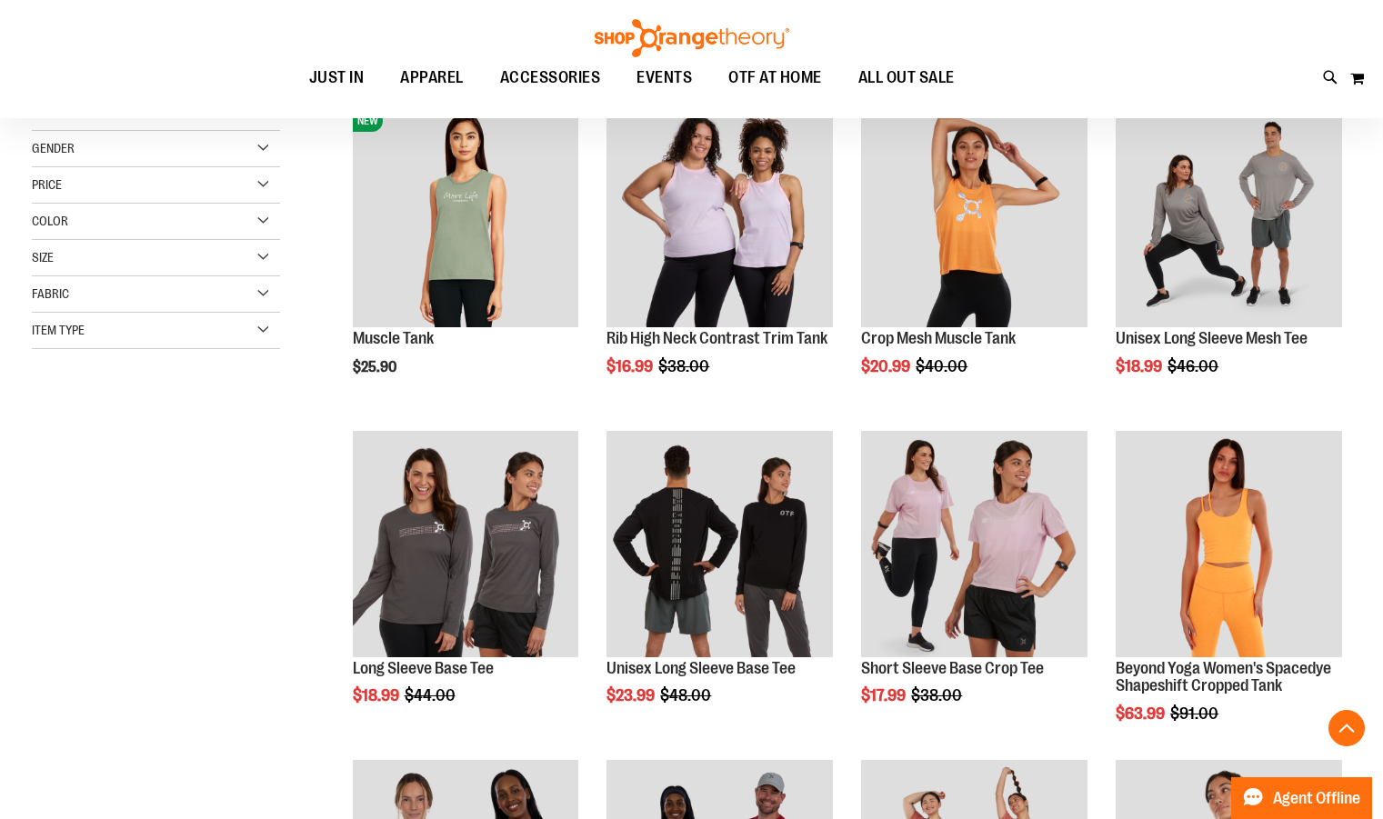
scroll to position [379, 0]
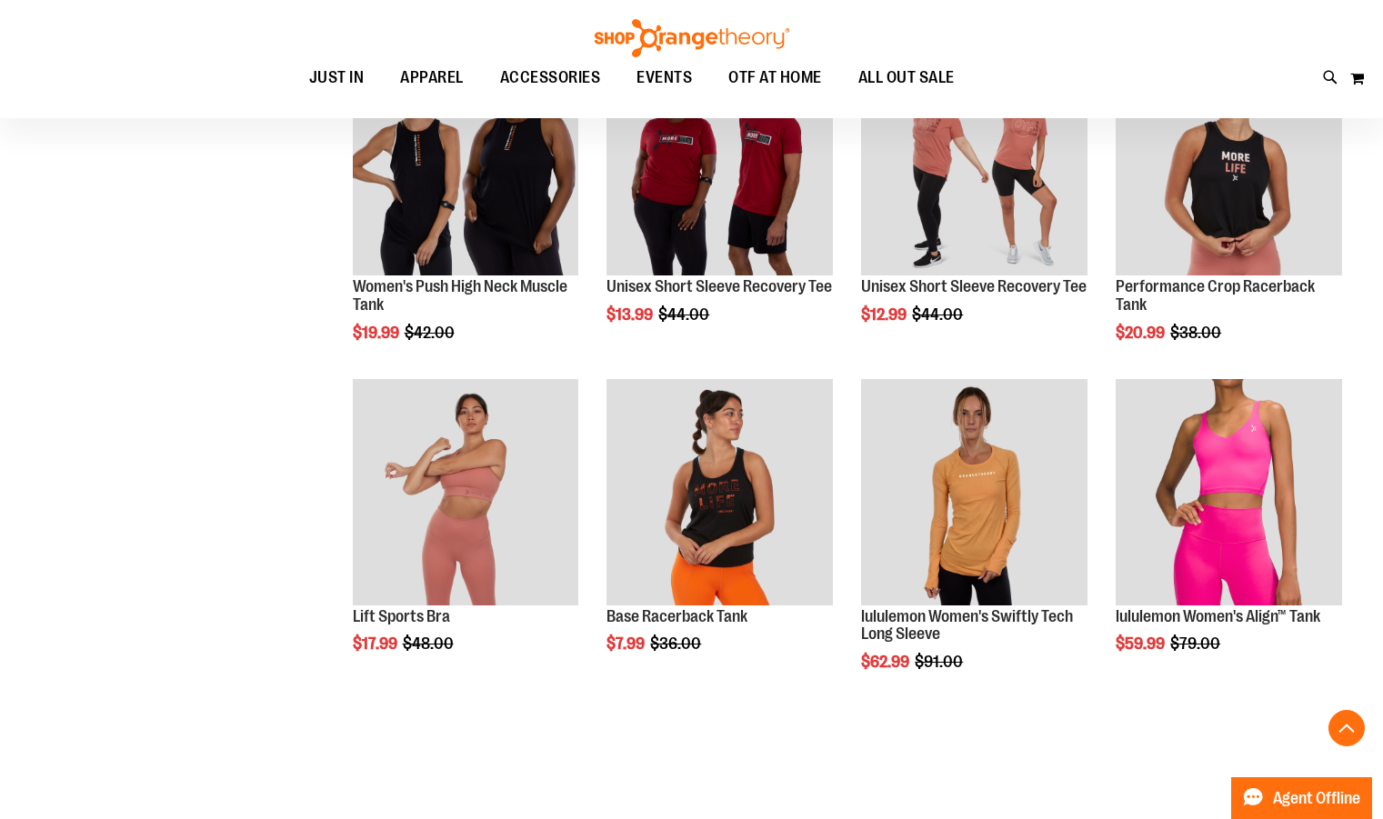
scroll to position [977, 0]
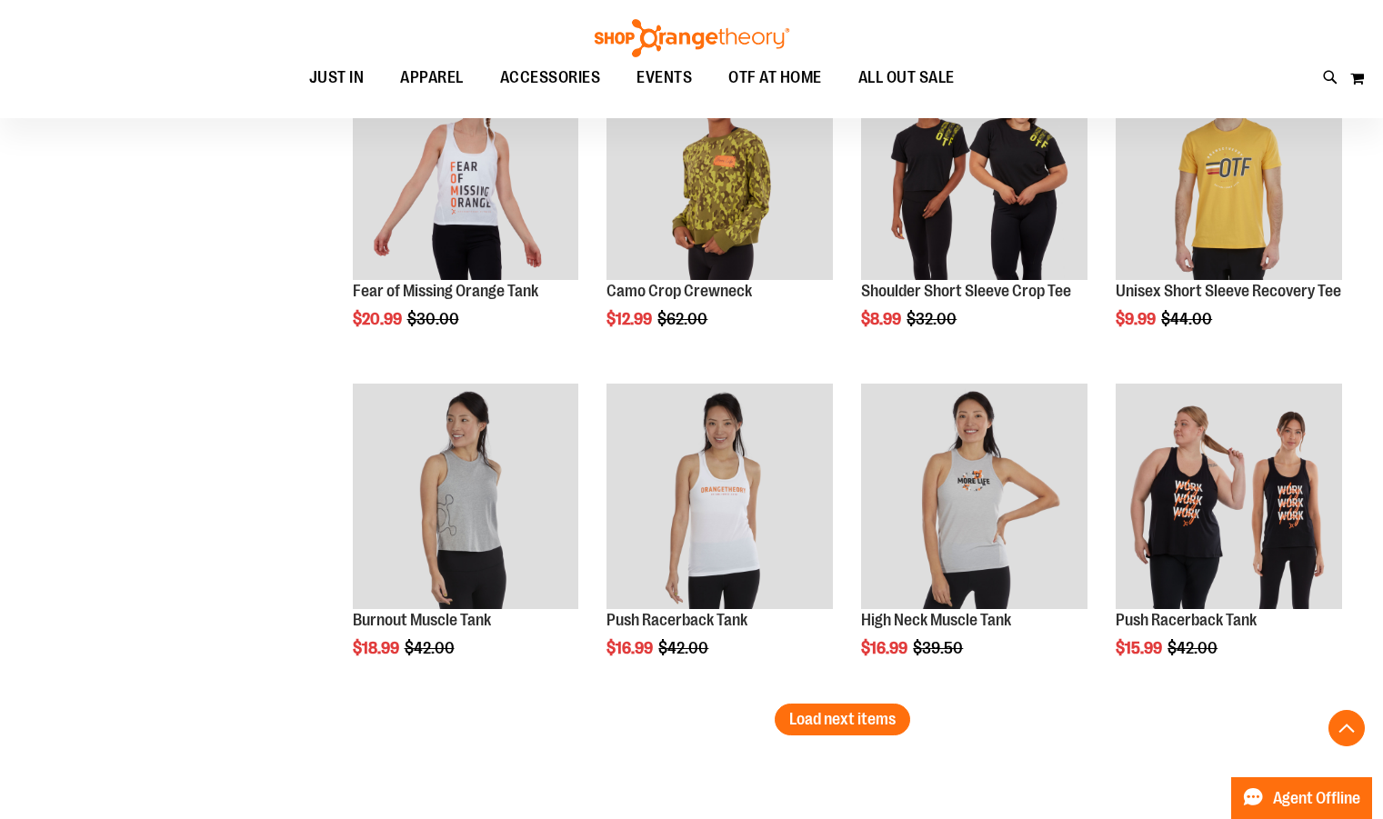
scroll to position [2699, 0]
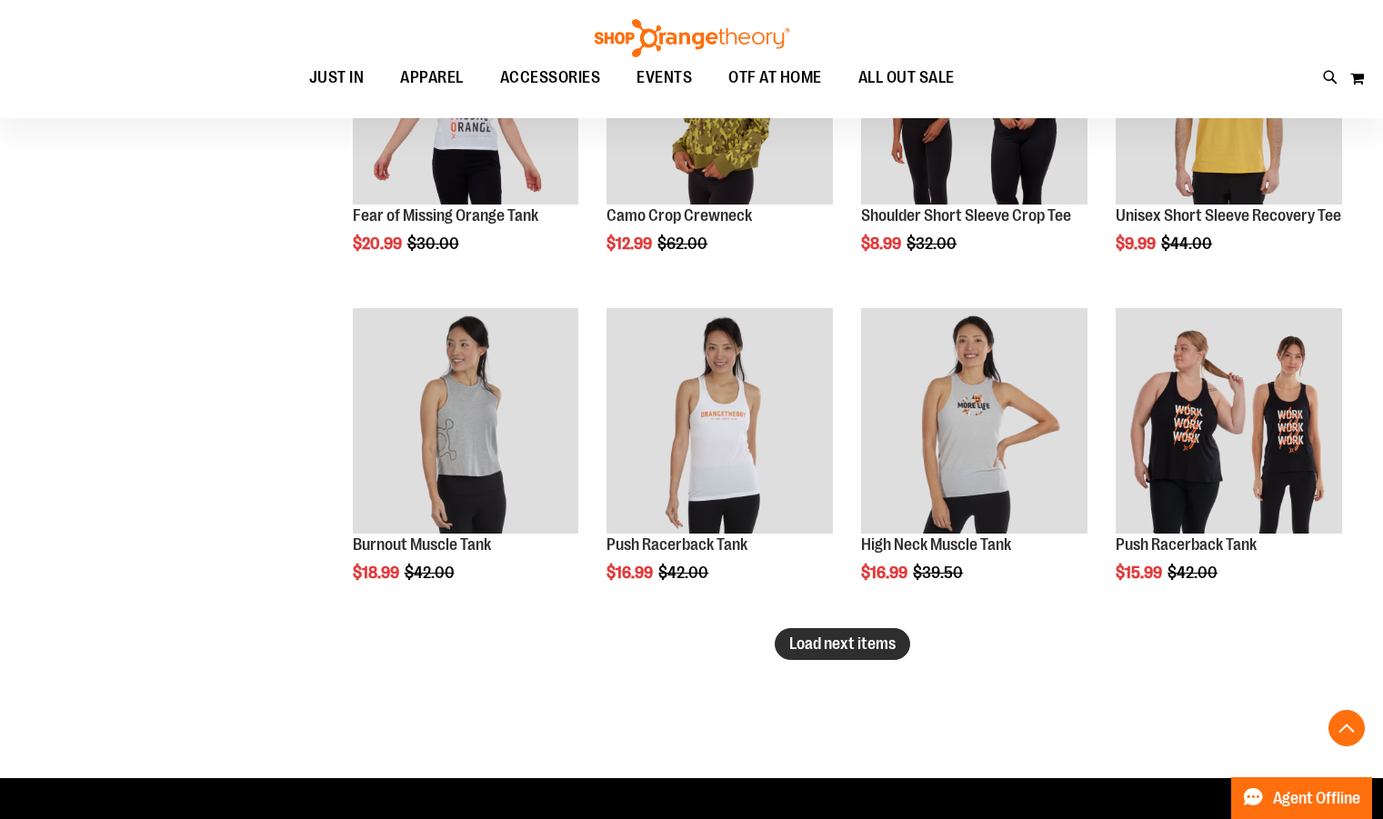
click at [859, 655] on button "Load next items" at bounding box center [842, 644] width 135 height 32
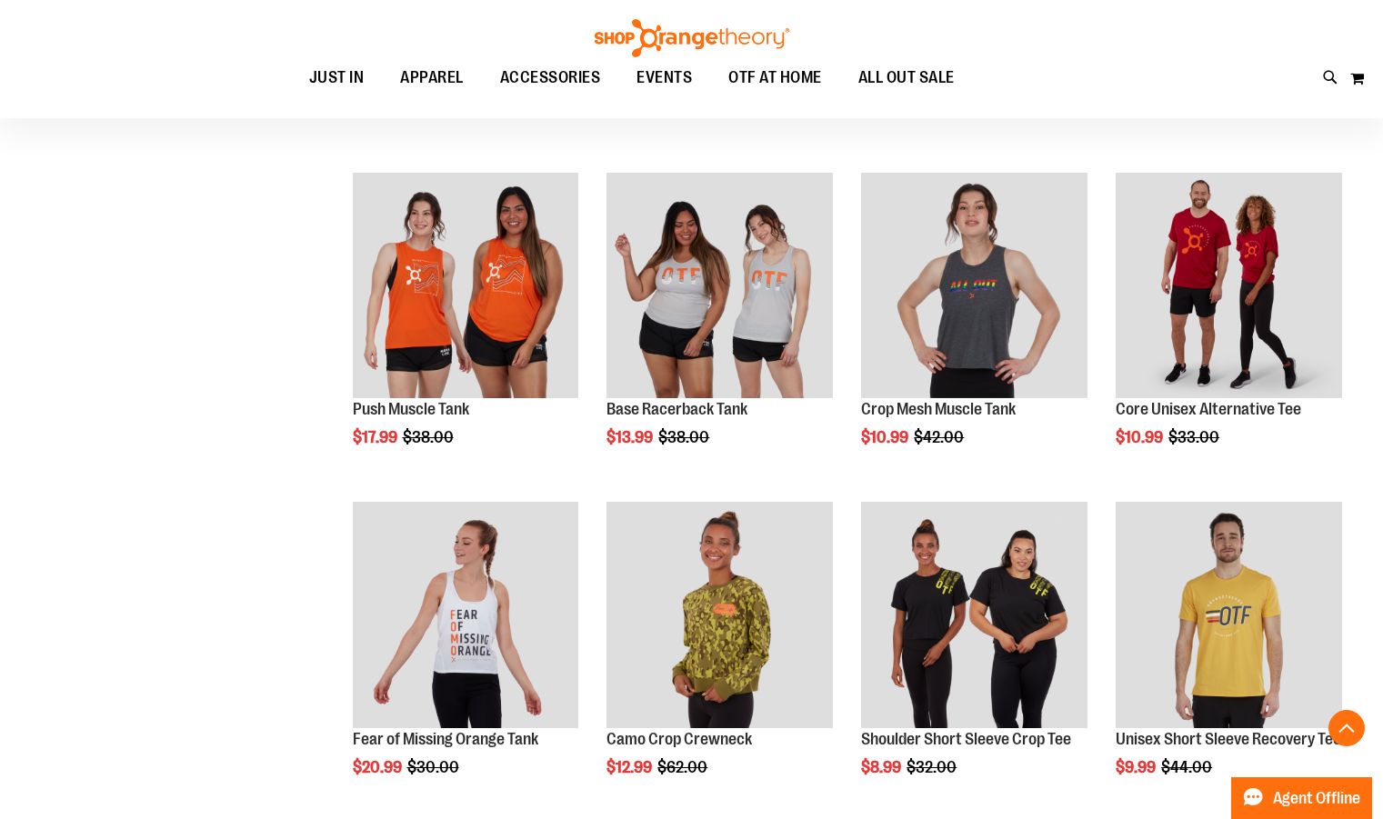
scroll to position [2187, 0]
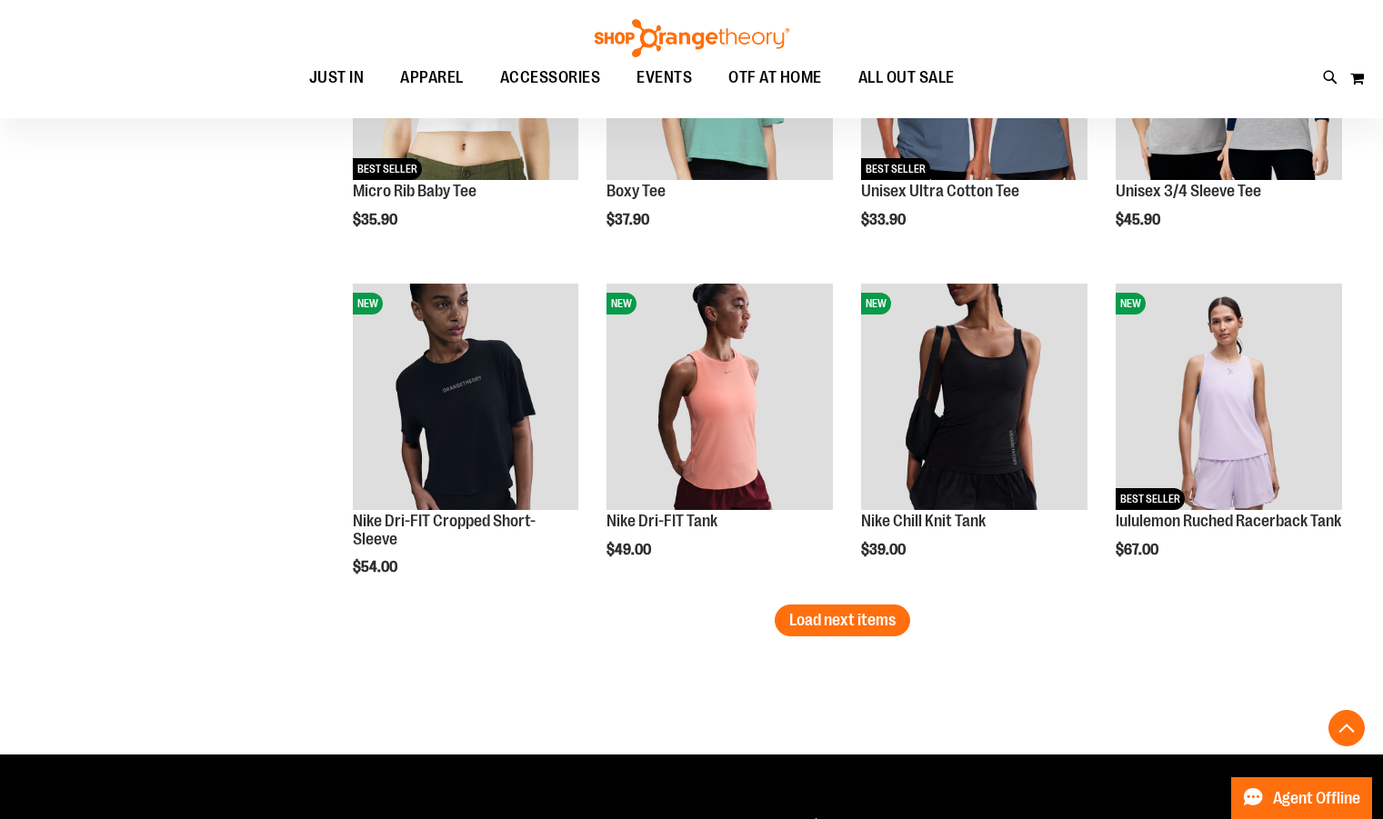
scroll to position [3723, 0]
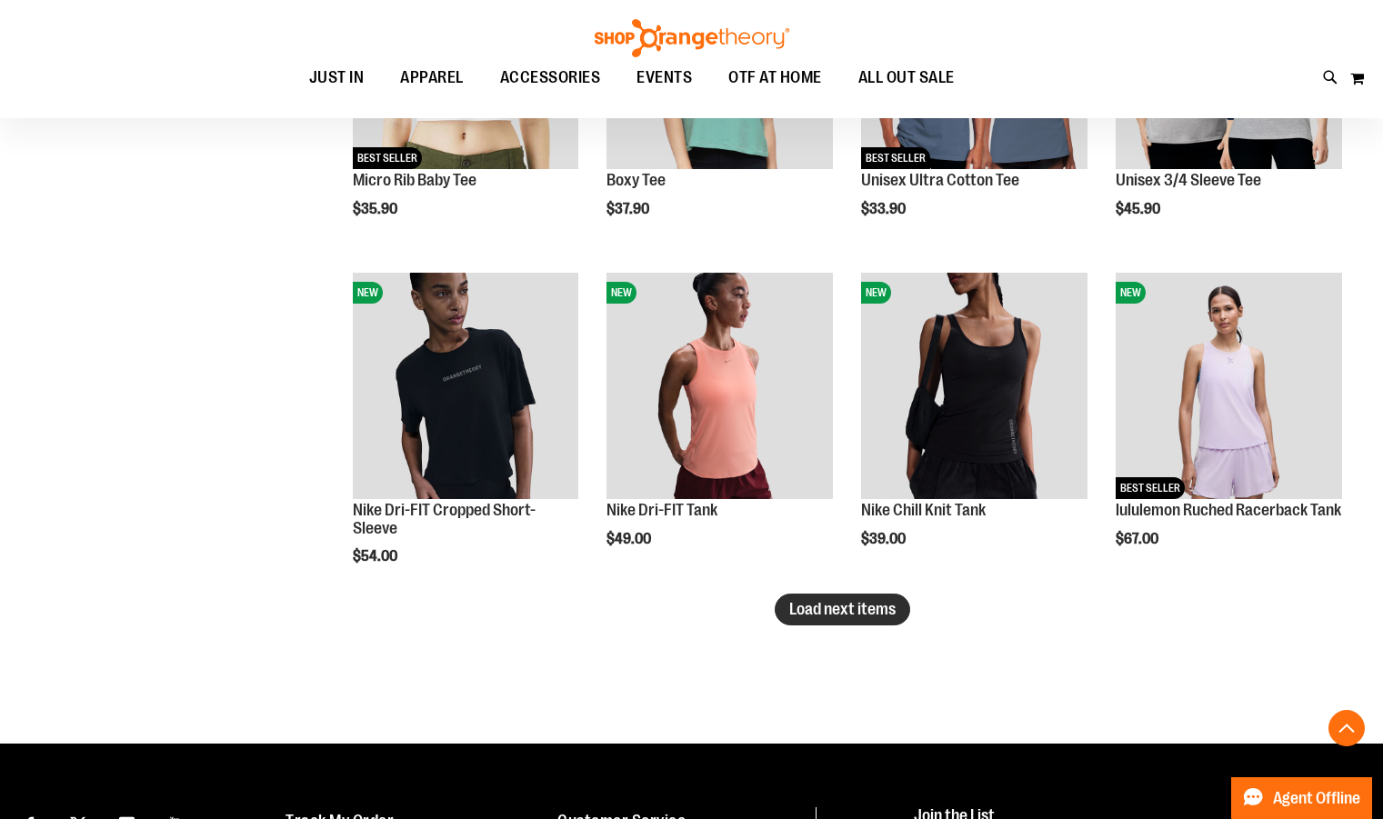
click at [860, 615] on span "Load next items" at bounding box center [842, 609] width 106 height 18
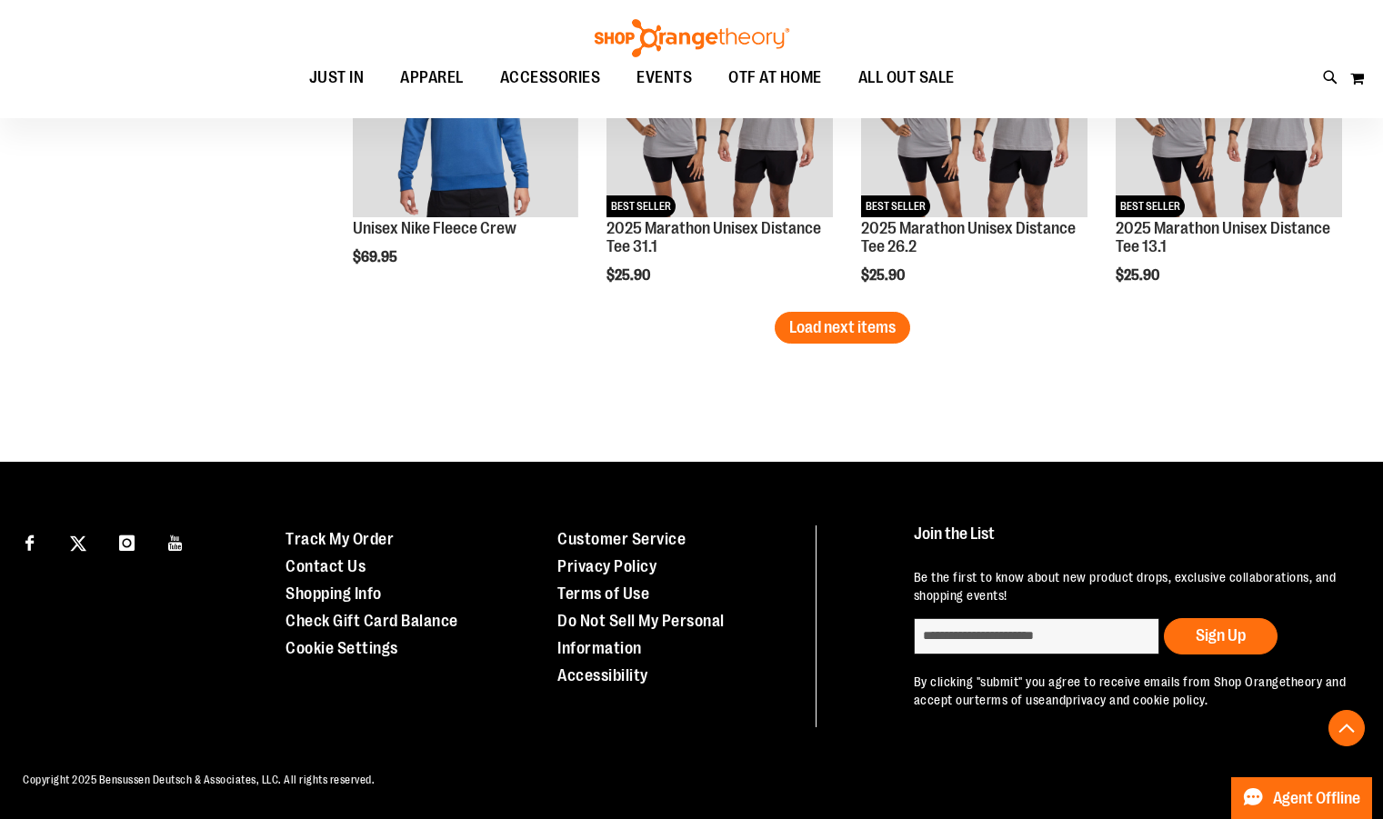
scroll to position [4769, 0]
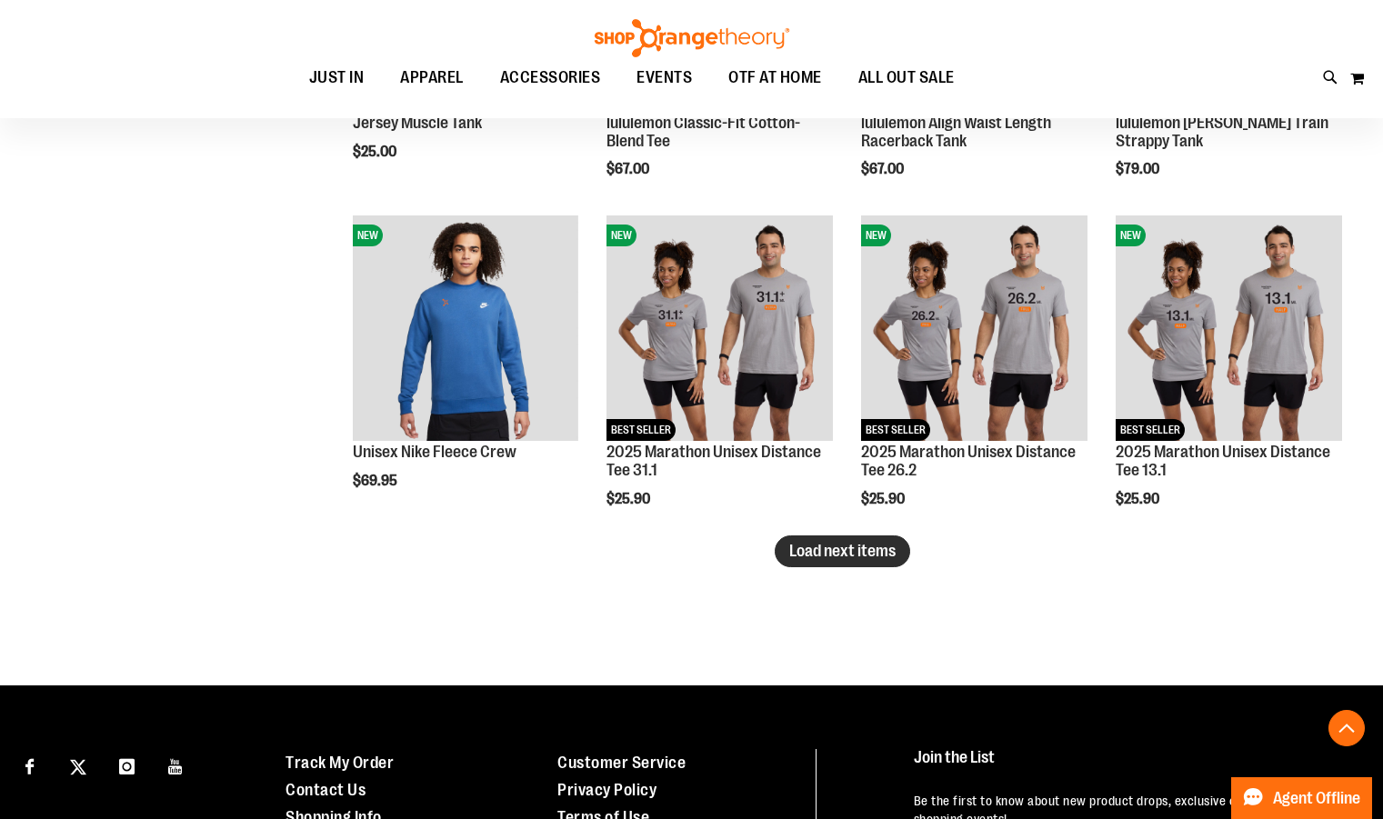
click at [856, 554] on span "Load next items" at bounding box center [842, 551] width 106 height 18
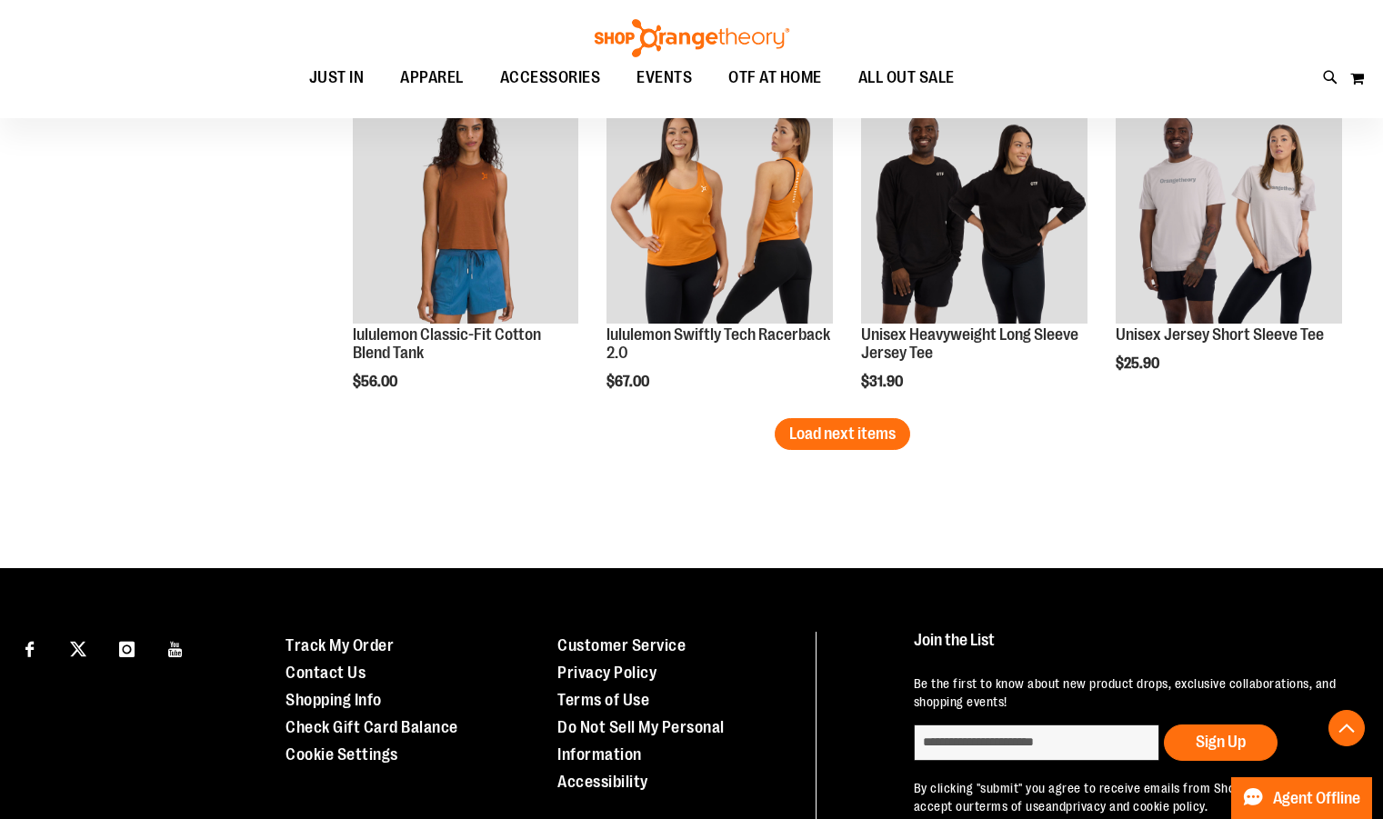
scroll to position [5891, 0]
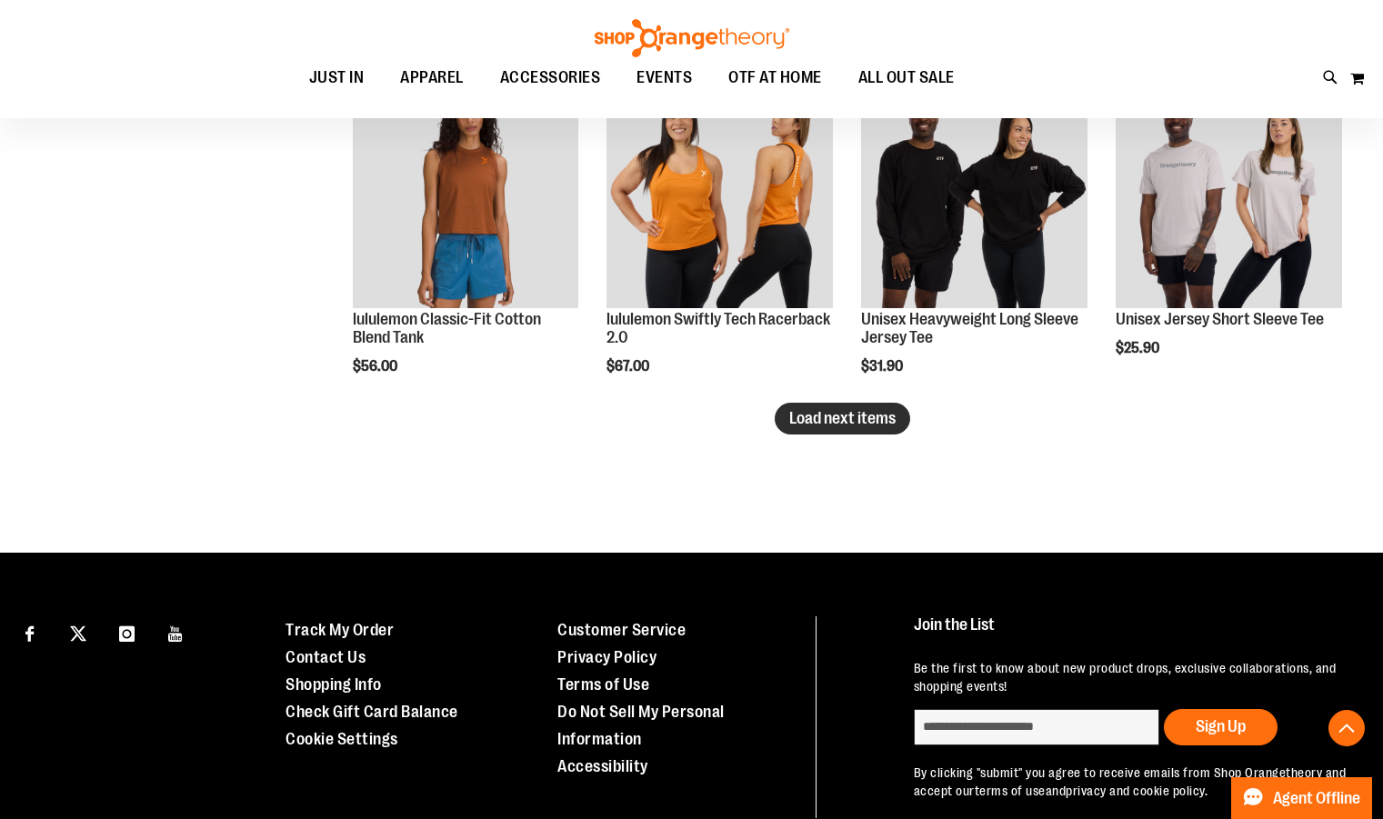
click at [850, 415] on span "Load next items" at bounding box center [842, 418] width 106 height 18
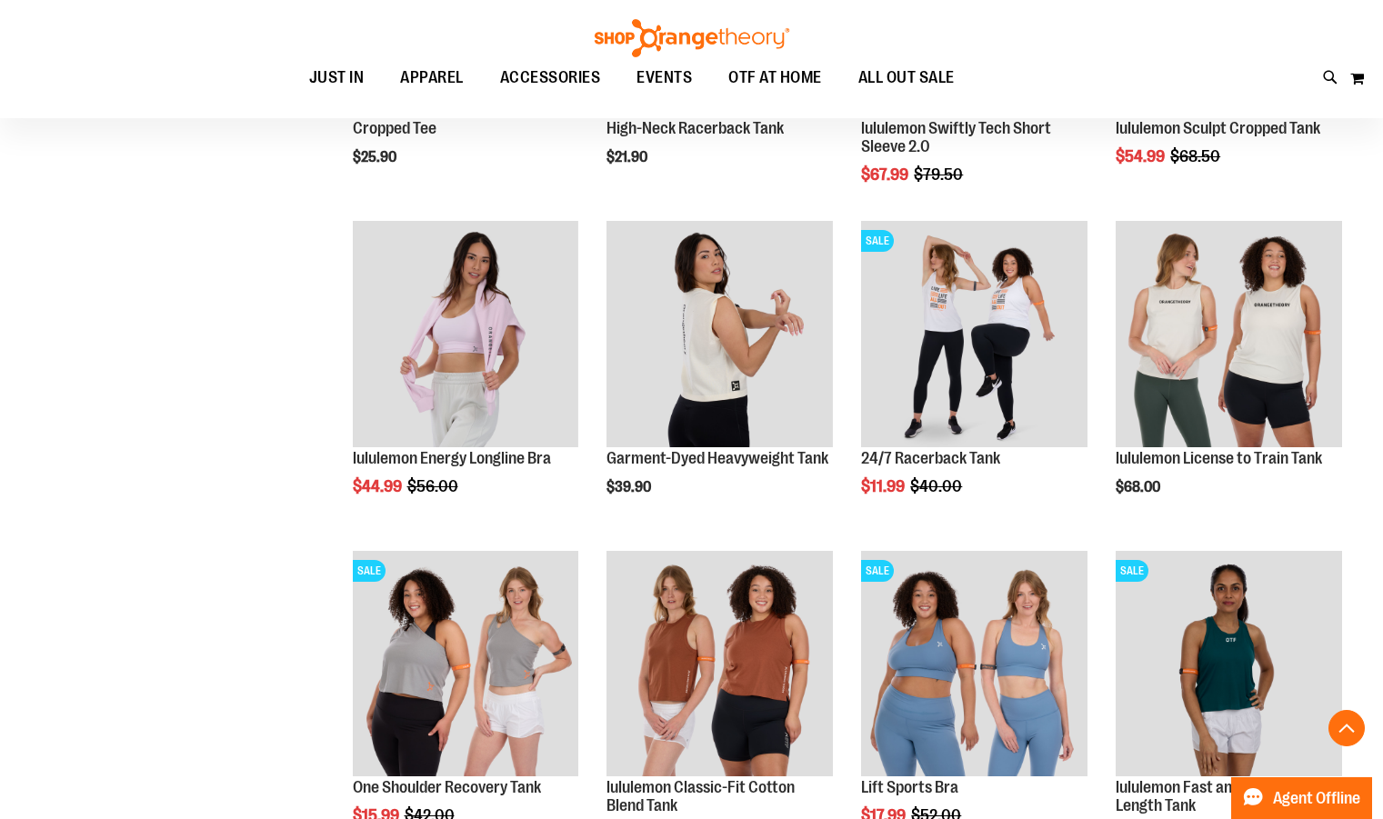
scroll to position [6653, 0]
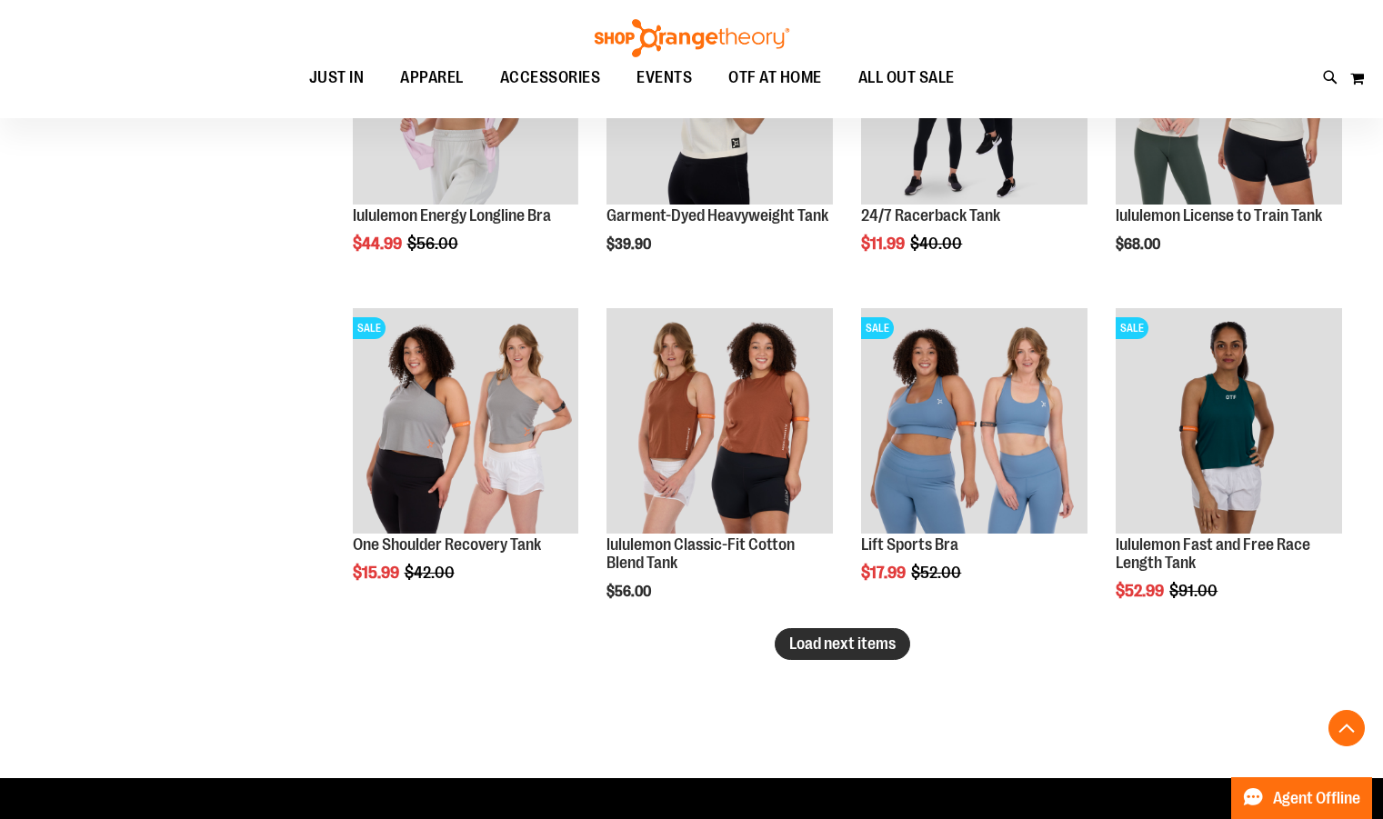
click at [849, 637] on span "Load next items" at bounding box center [842, 644] width 106 height 18
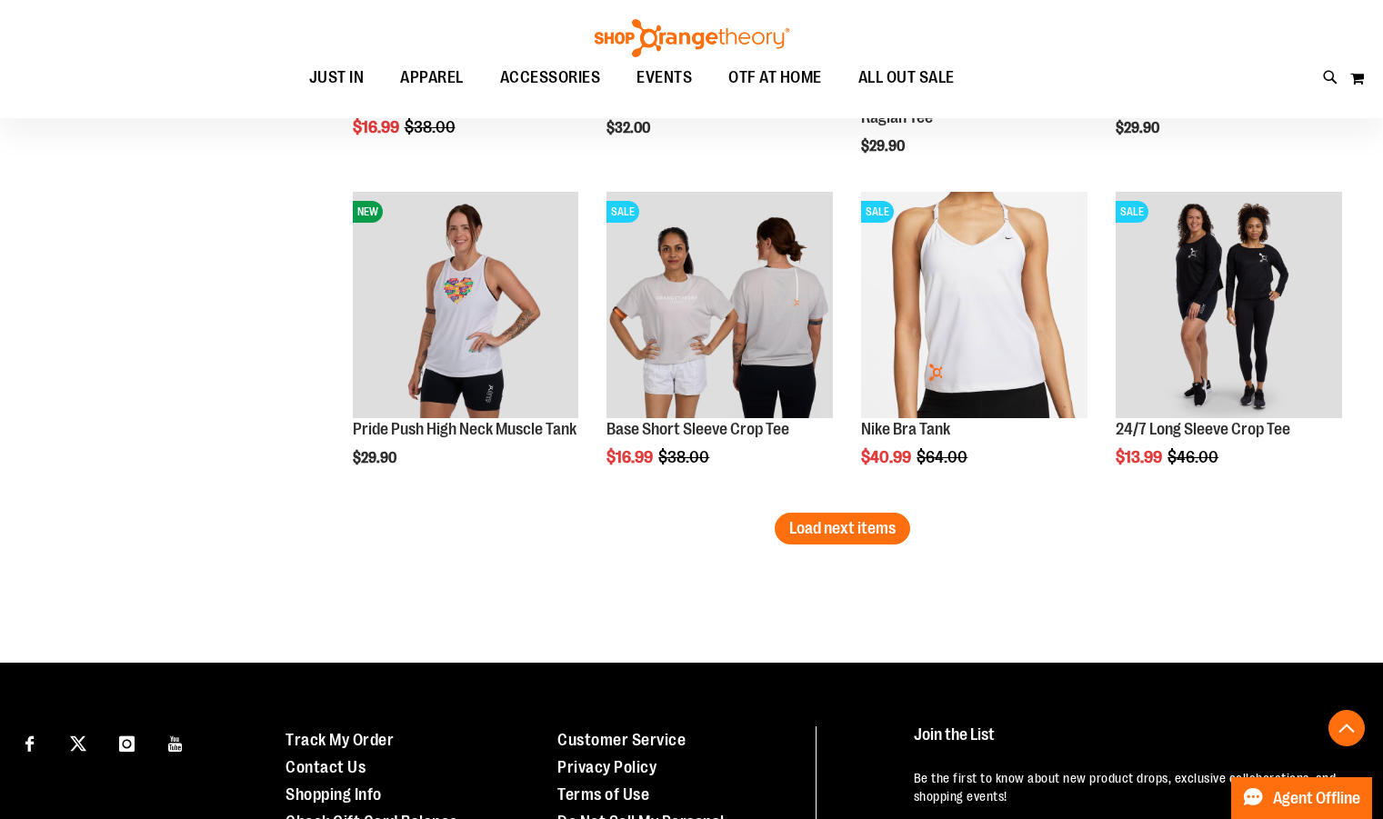
scroll to position [7747, 0]
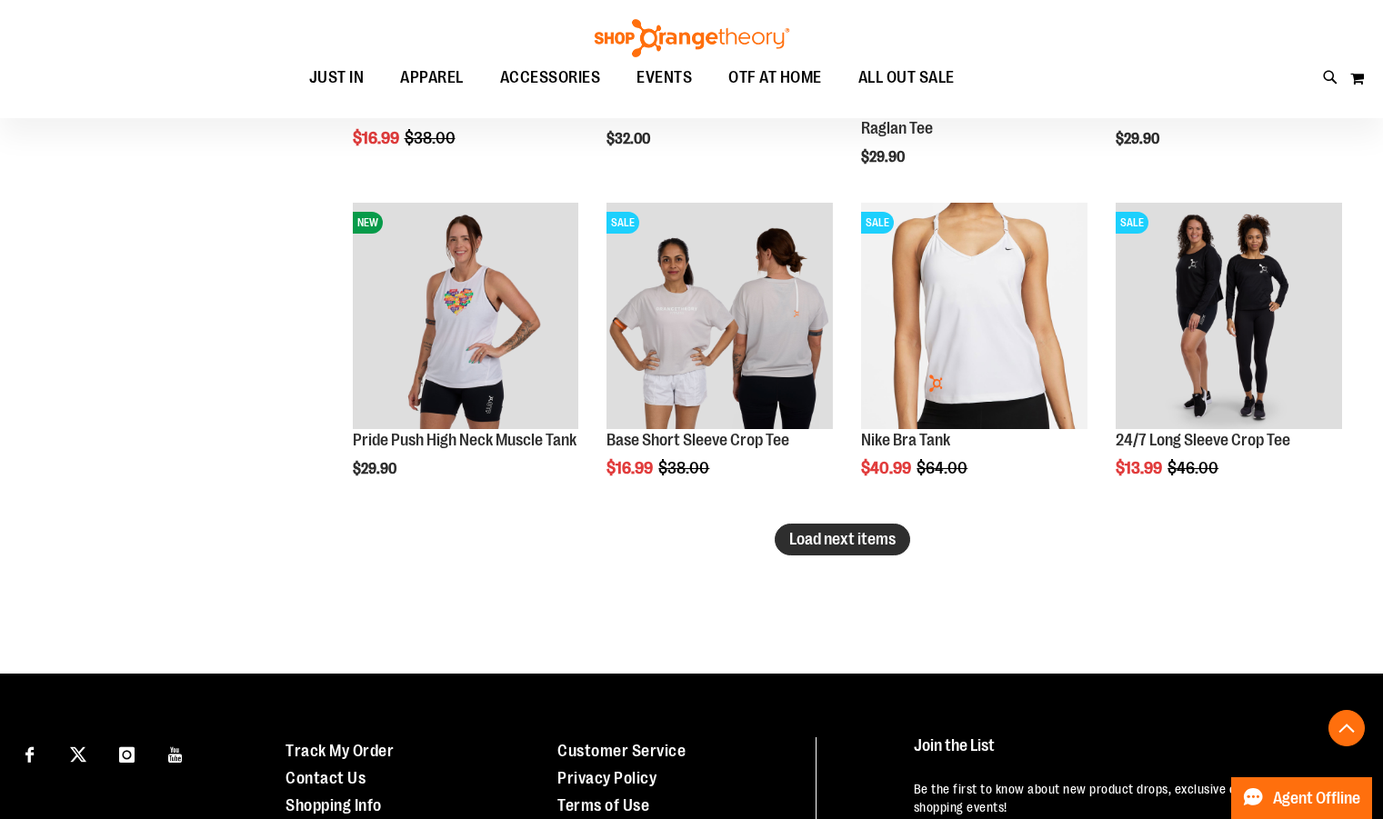
click at [805, 537] on span "Load next items" at bounding box center [842, 539] width 106 height 18
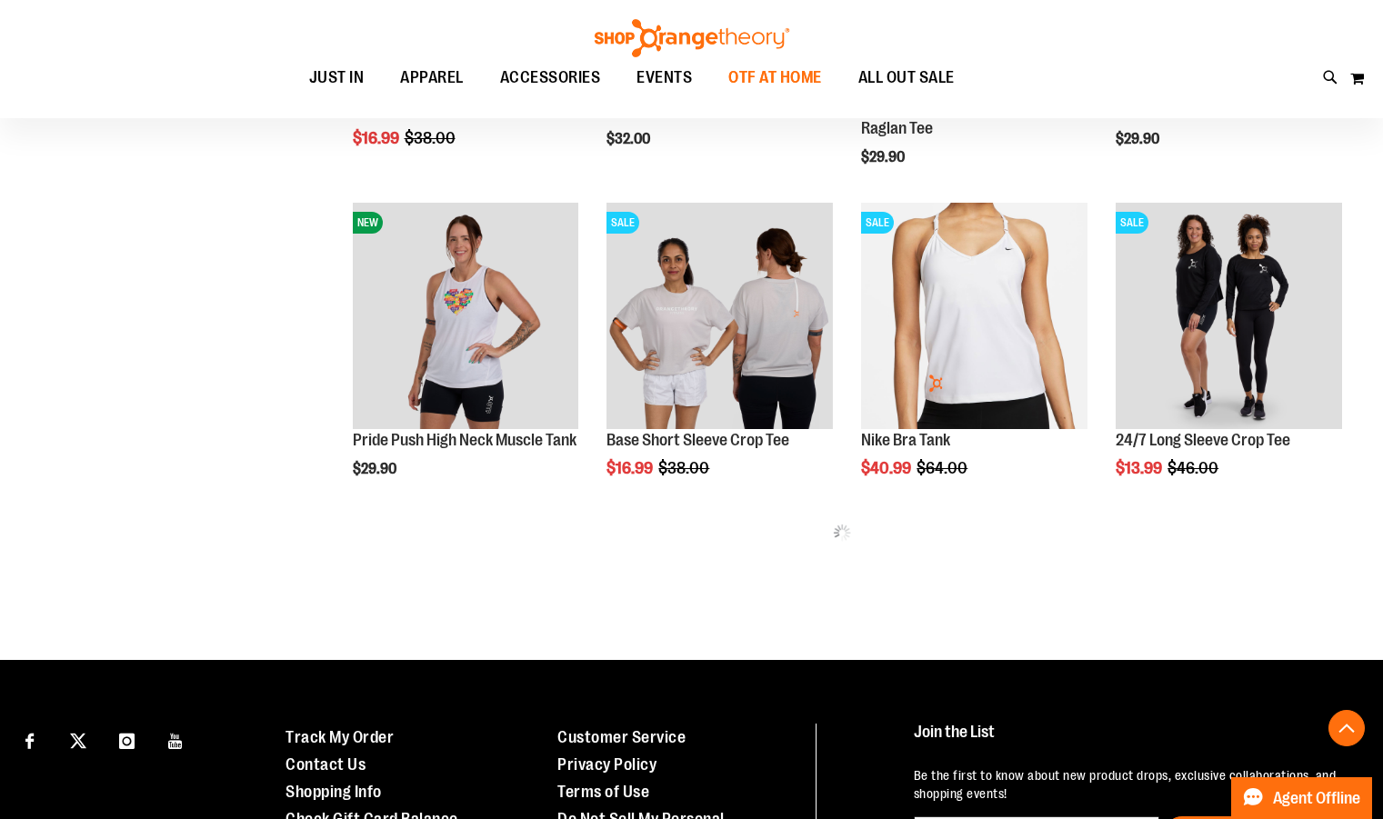
click at [793, 78] on span "OTF AT HOME" at bounding box center [775, 77] width 94 height 41
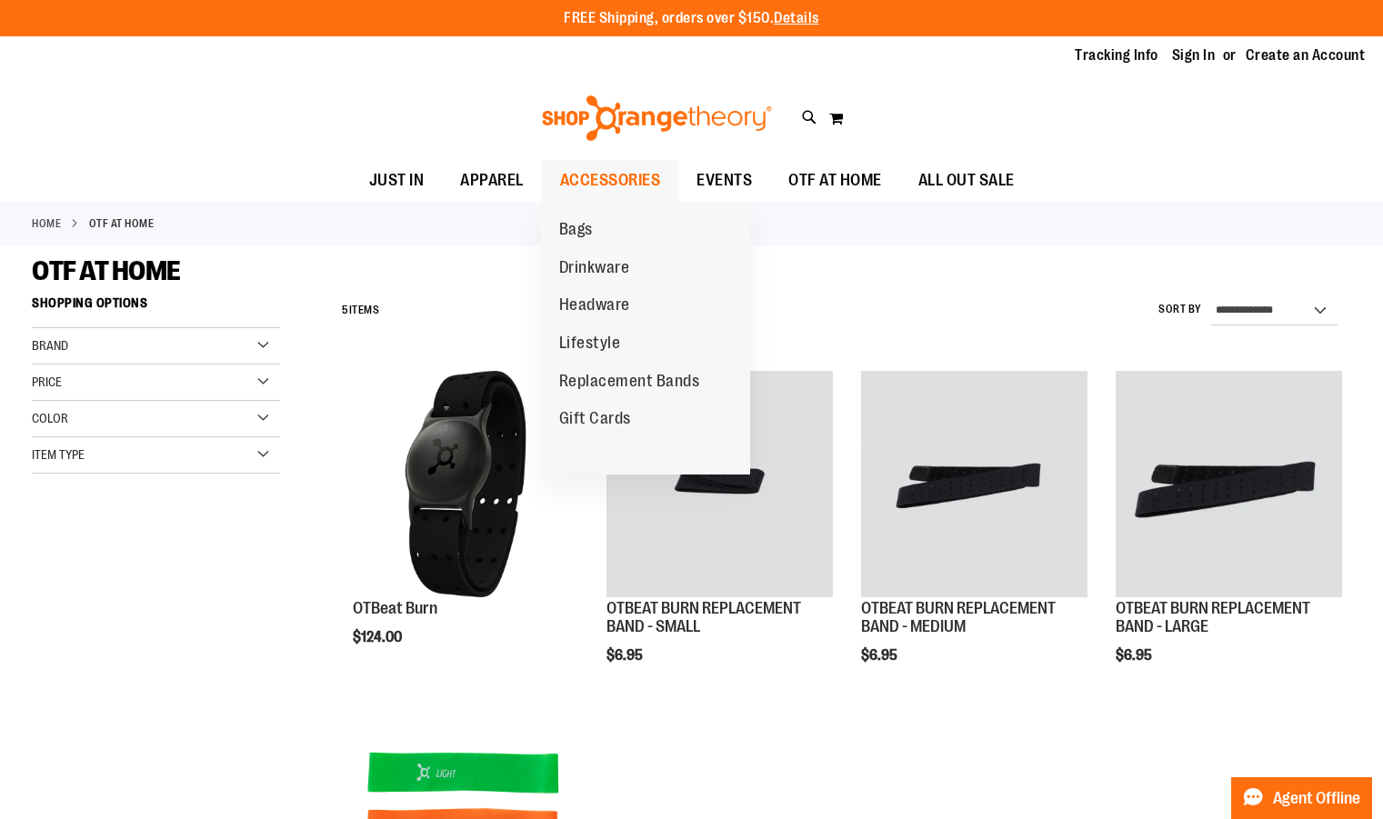
click at [610, 169] on span "ACCESSORIES" at bounding box center [610, 180] width 101 height 41
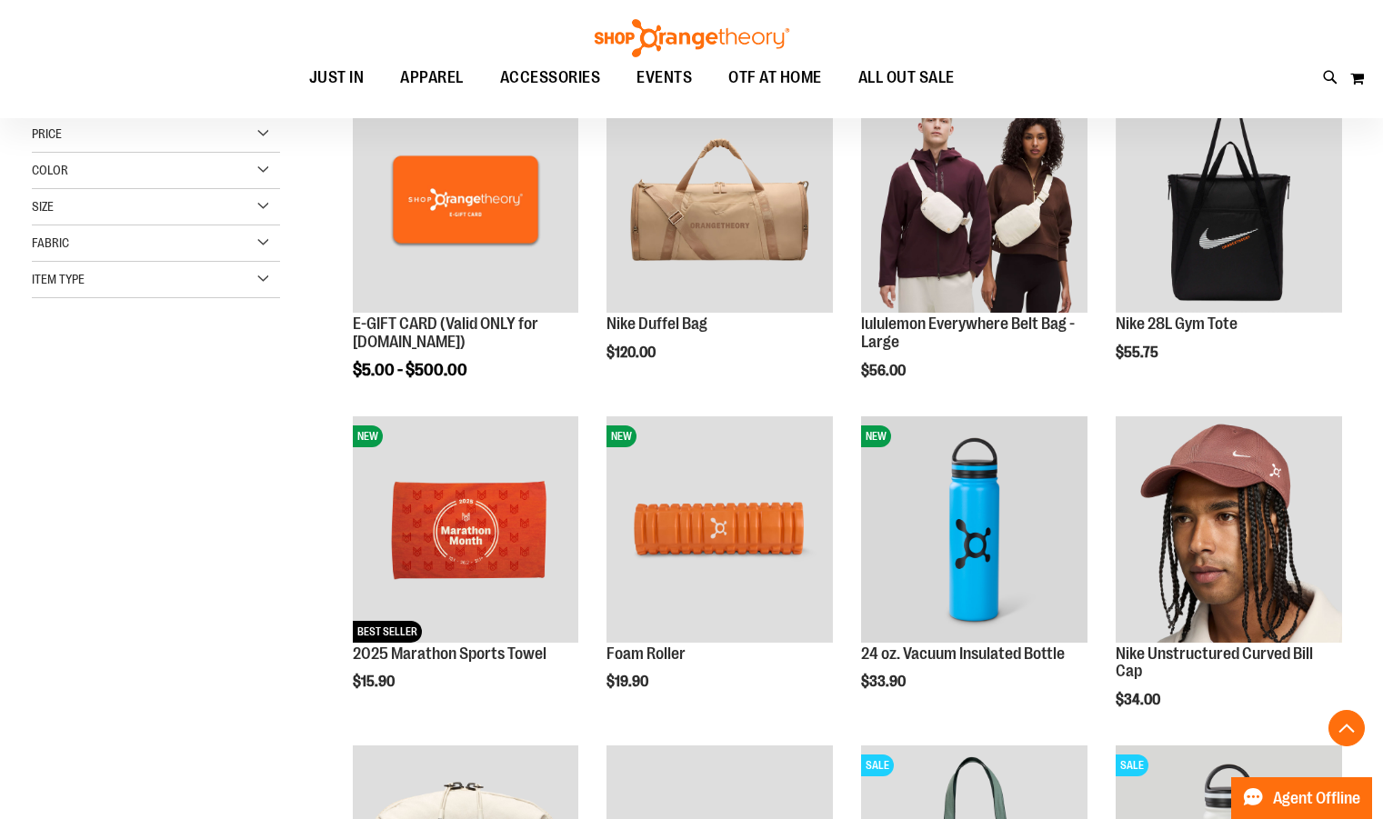
scroll to position [343, 0]
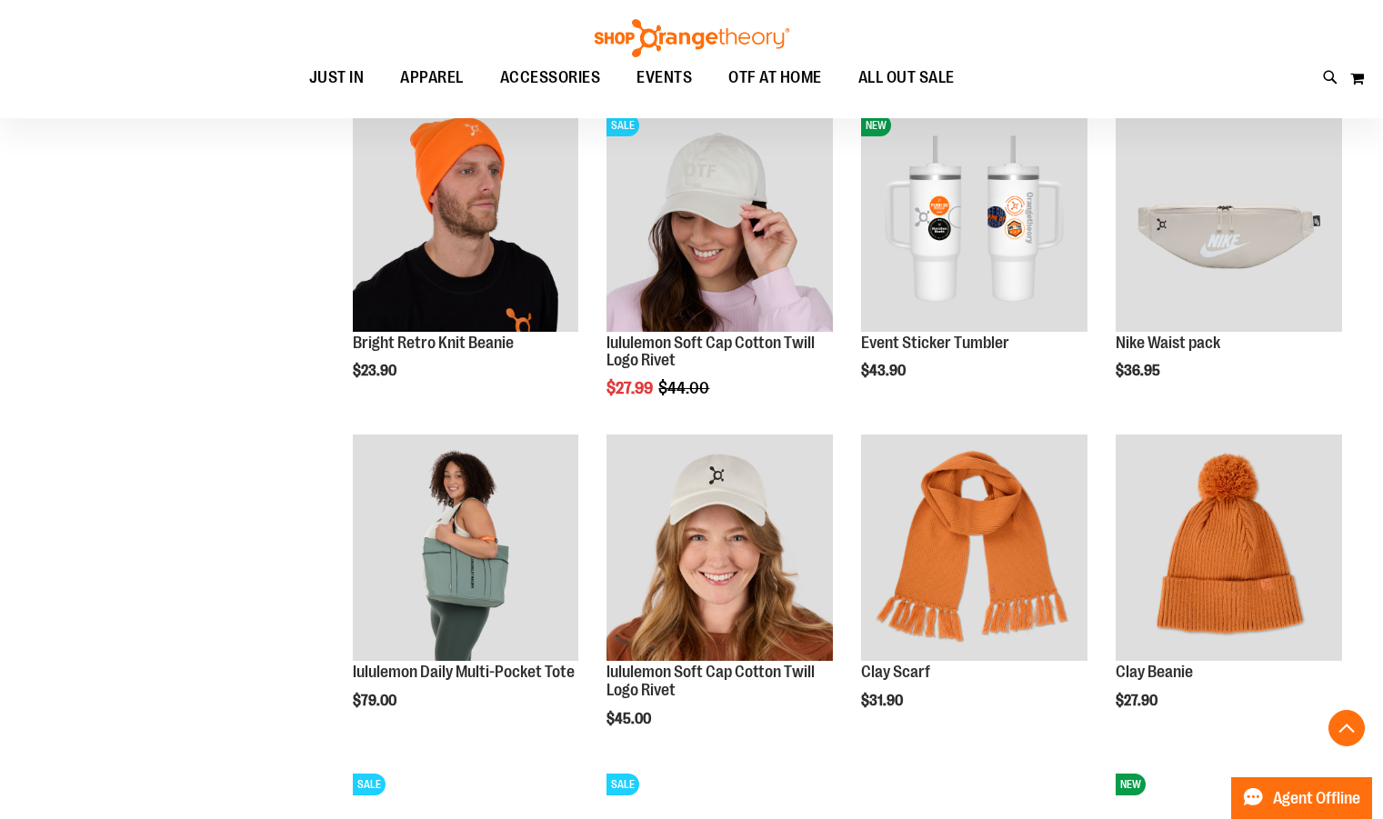
scroll to position [1315, 0]
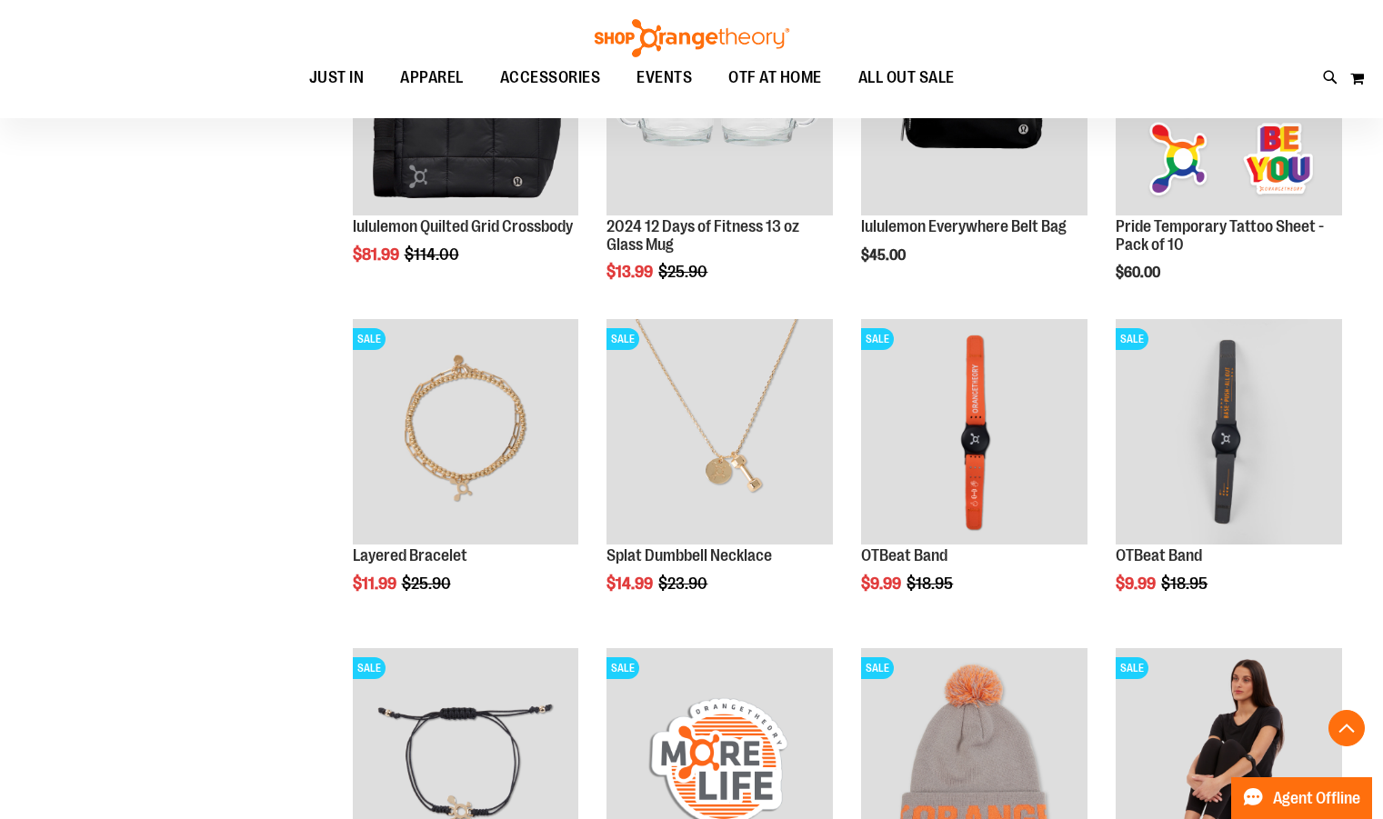
scroll to position [2074, 0]
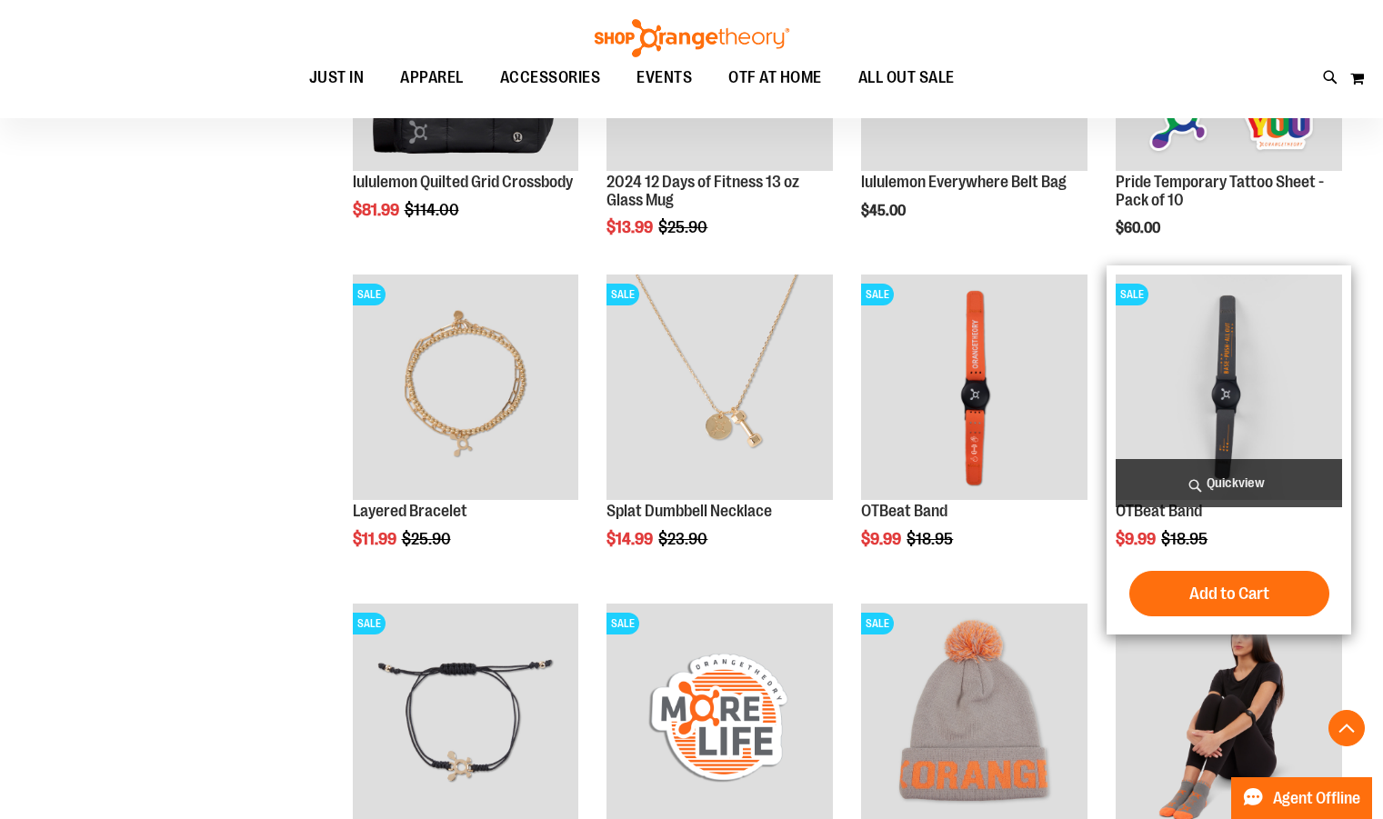
click at [1223, 342] on img "product" at bounding box center [1228, 388] width 226 height 226
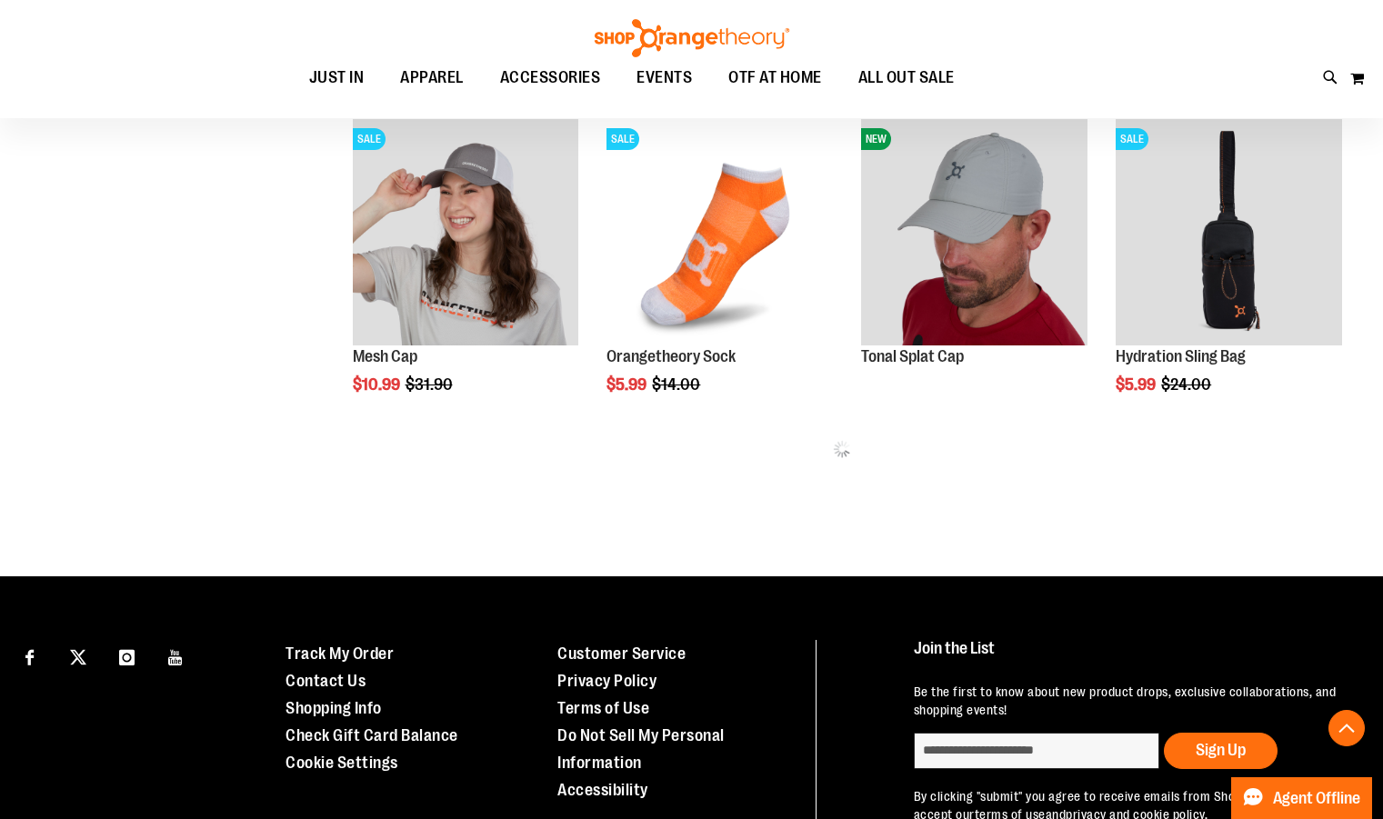
scroll to position [855, 0]
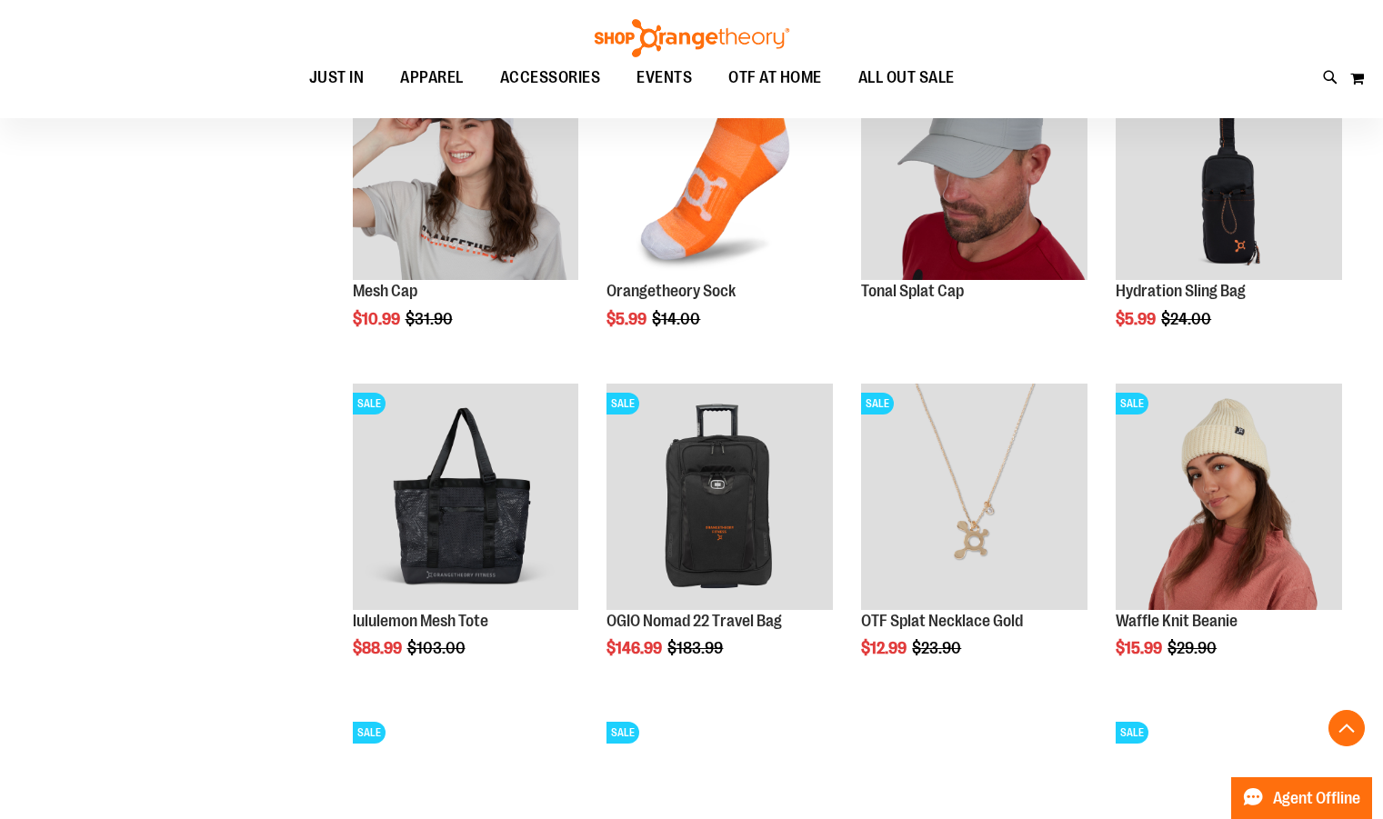
scroll to position [1040, 0]
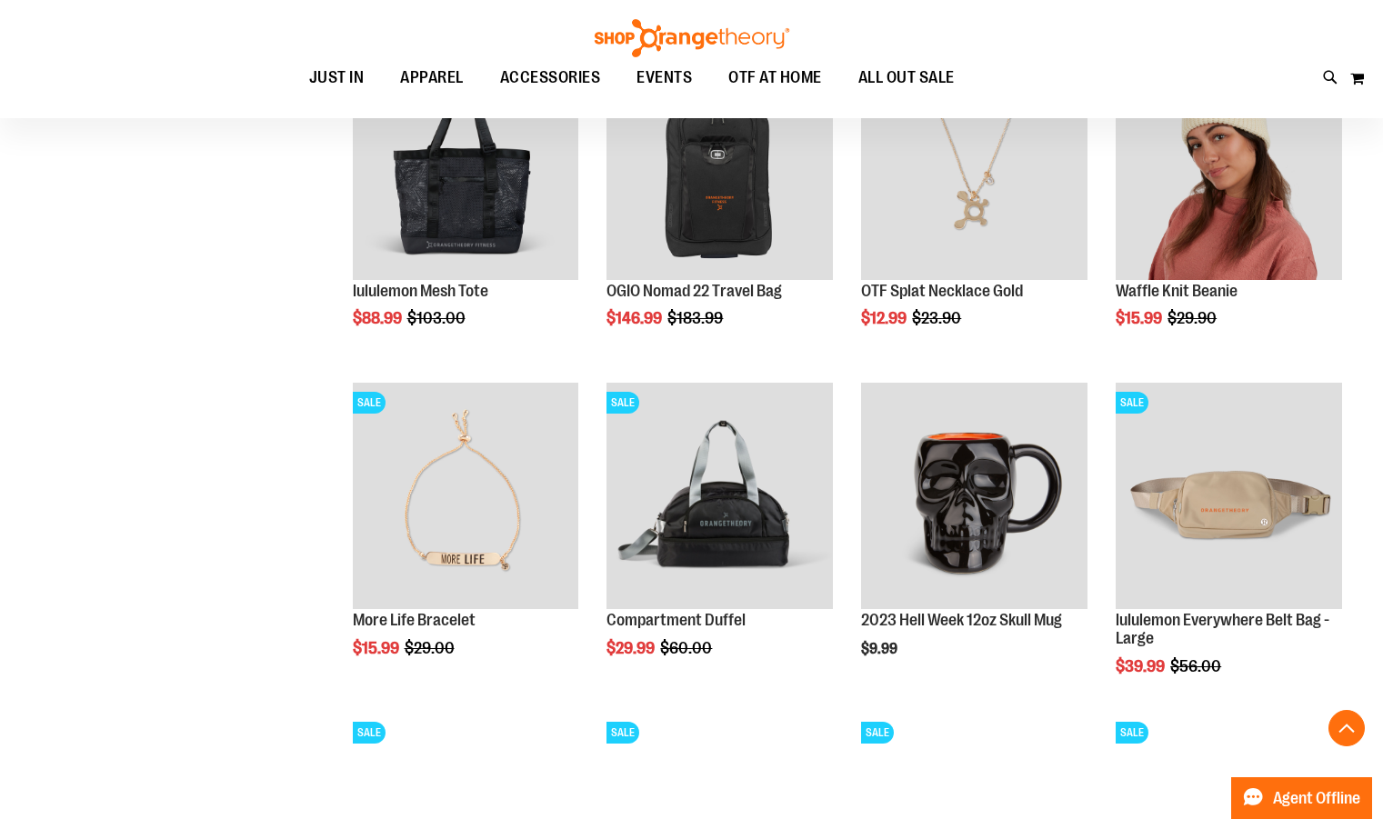
scroll to position [1364, 0]
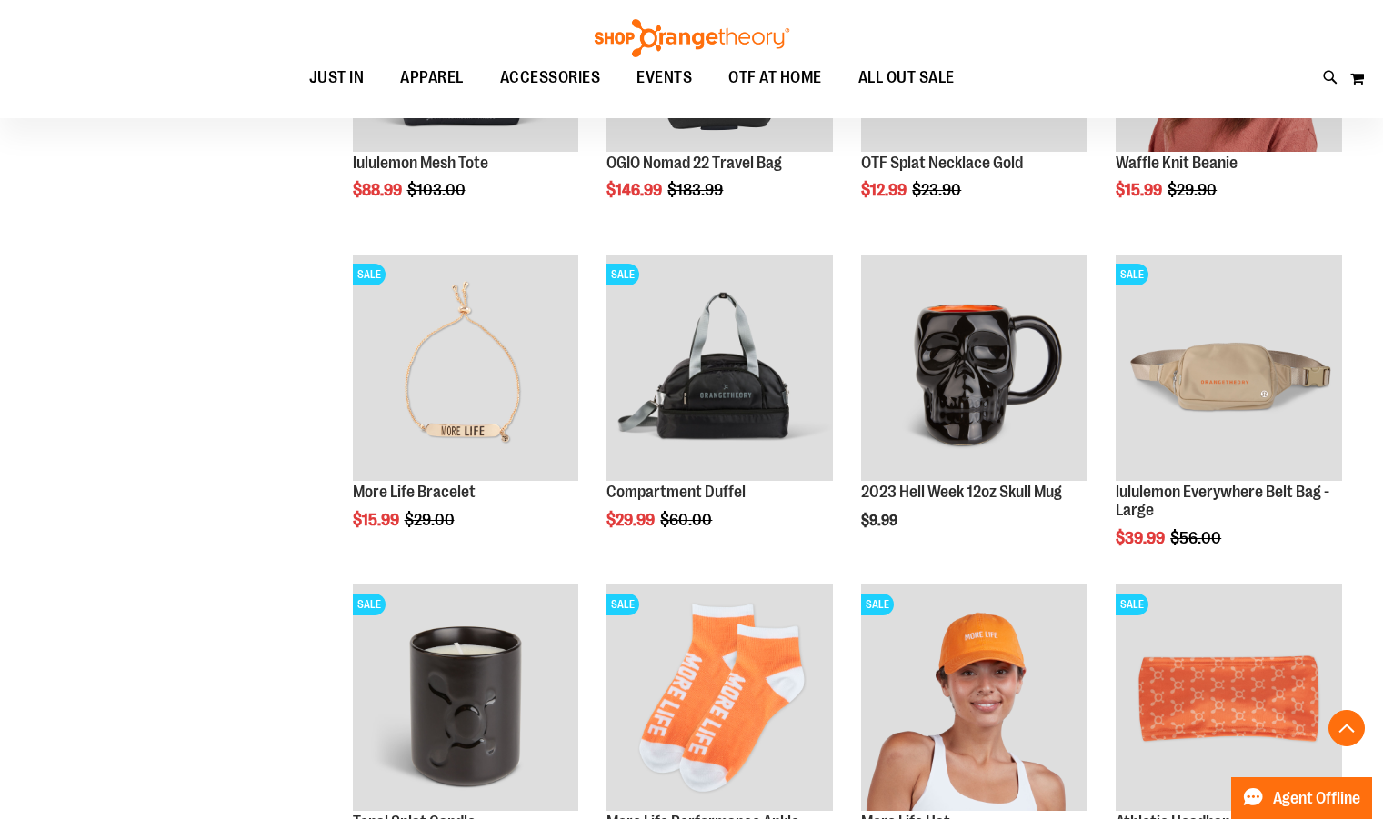
scroll to position [1424, 0]
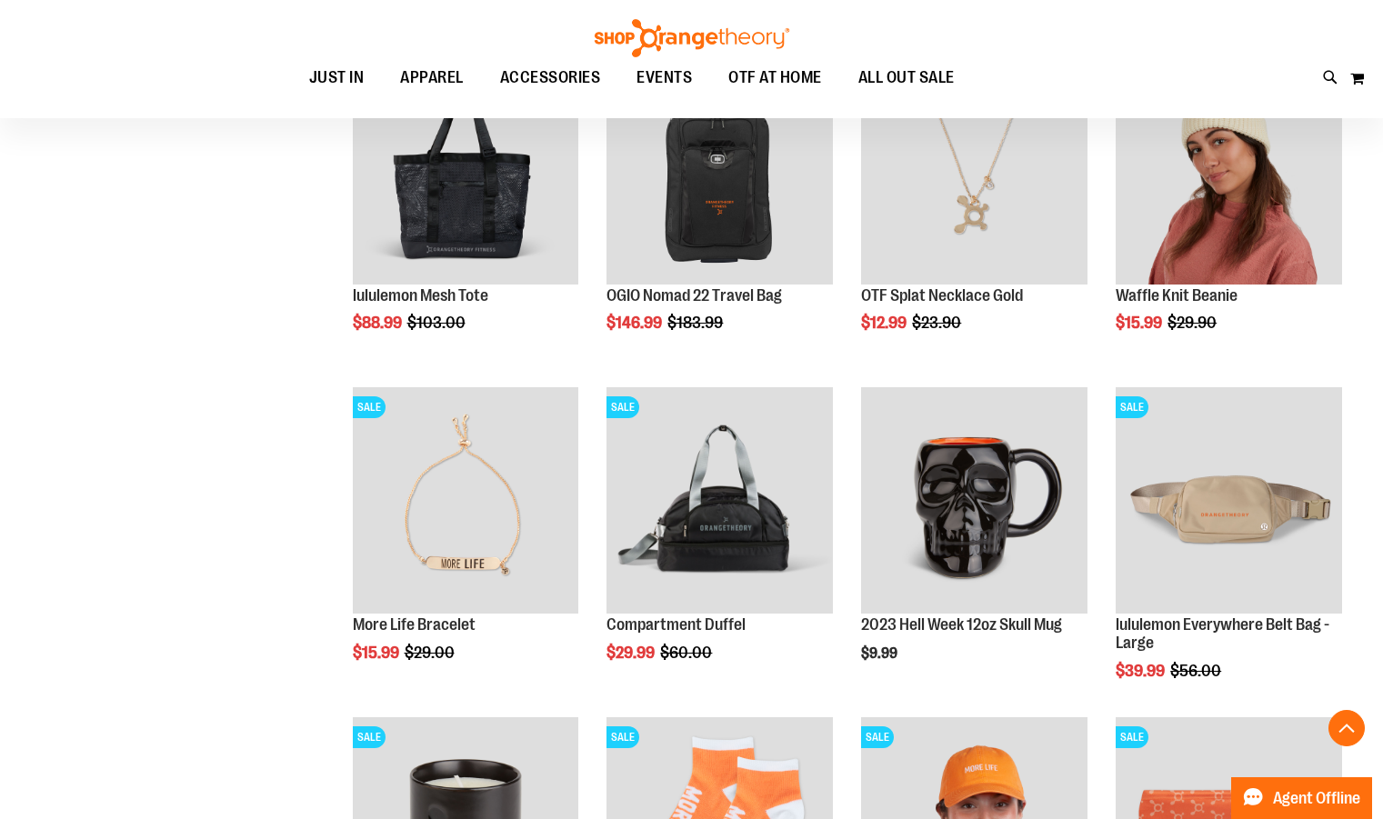
scroll to position [1235, 0]
